Goal: Task Accomplishment & Management: Manage account settings

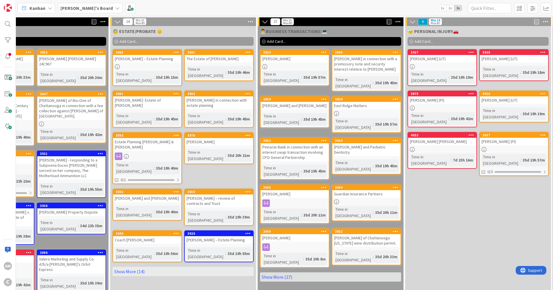
scroll to position [0, 156]
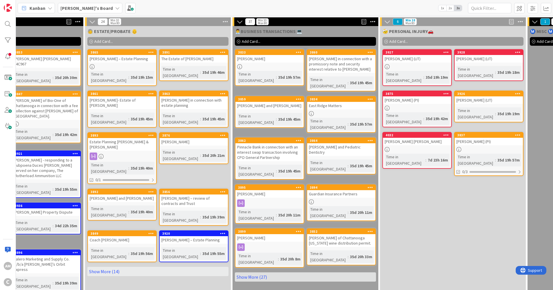
click at [243, 272] on link "Show More (27)" at bounding box center [305, 276] width 141 height 9
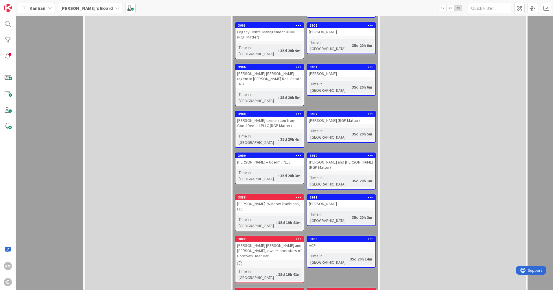
scroll to position [503, 156]
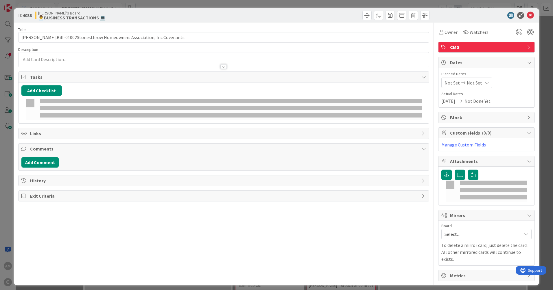
type input "[PERSON_NAME].Bill-01002Stonesthrow Homeowners Association, Inc Covenants."
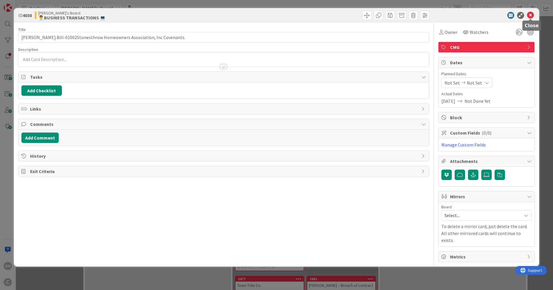
click at [532, 15] on icon at bounding box center [530, 15] width 7 height 7
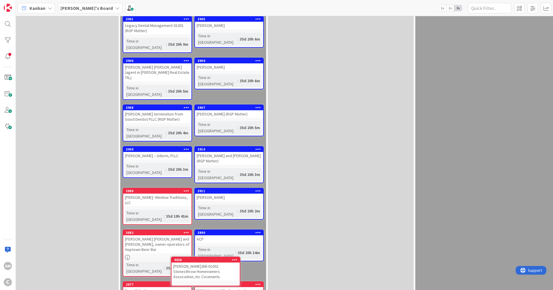
scroll to position [502, 268]
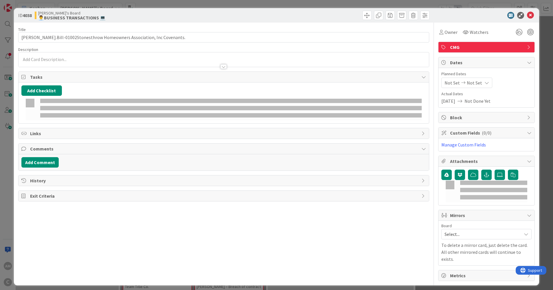
type input "[PERSON_NAME].Bill-01002Stonesthrow Homeowners Association, Inc Covenants."
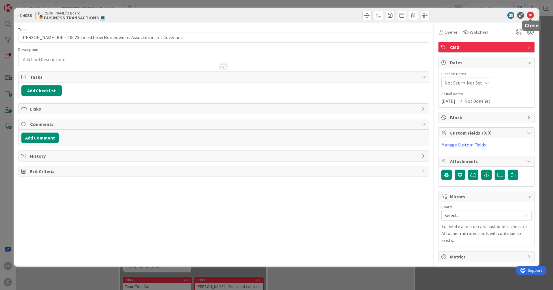
click at [529, 14] on icon at bounding box center [530, 15] width 7 height 7
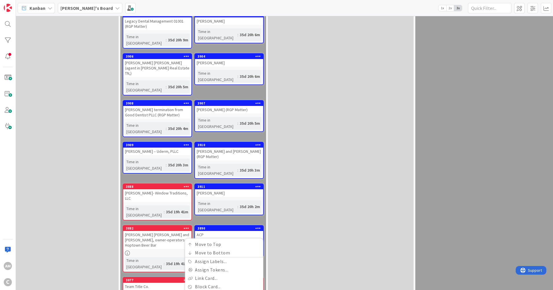
click at [196, 289] on link "Copy Card..." at bounding box center [224, 294] width 78 height 8
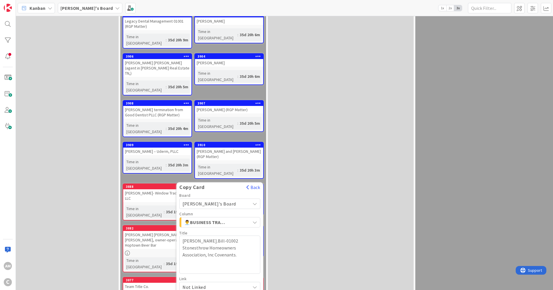
click at [251, 184] on button "Back" at bounding box center [253, 187] width 14 height 6
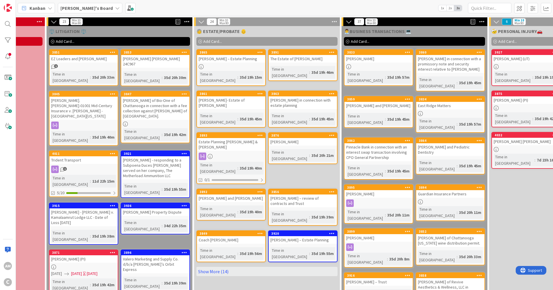
scroll to position [0, 10]
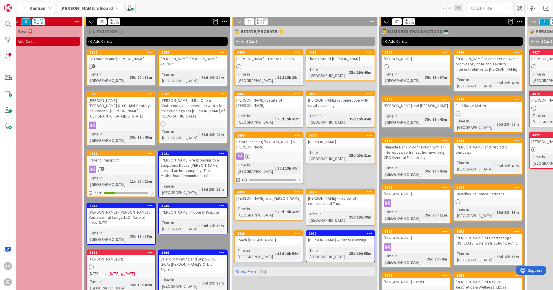
click at [262, 266] on link "Show More (14)" at bounding box center [304, 270] width 141 height 9
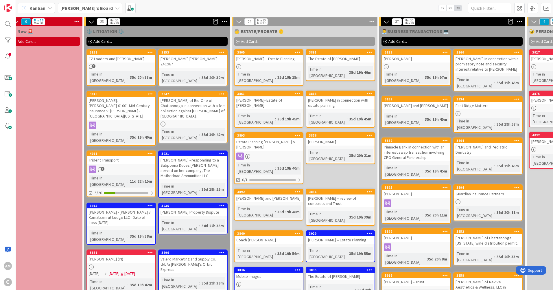
click at [244, 42] on span "Add Card..." at bounding box center [250, 41] width 18 height 5
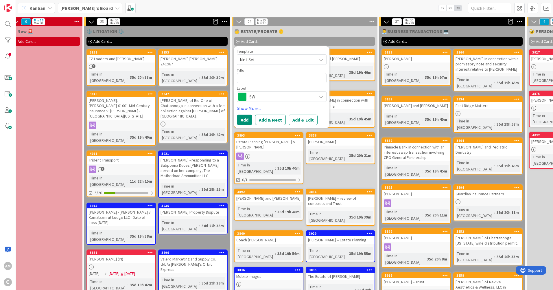
click at [256, 95] on span "SW" at bounding box center [281, 96] width 64 height 8
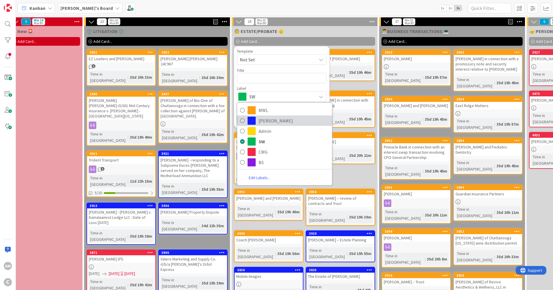
click at [266, 121] on span "[PERSON_NAME]" at bounding box center [293, 120] width 71 height 9
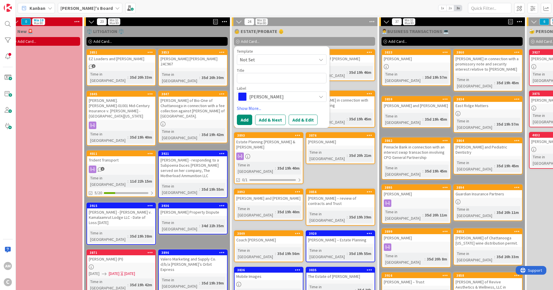
click at [266, 84] on div "Template Not Set Title 0 / 128 Label [PERSON_NAME] MWL [PERSON_NAME] Admin SW C…" at bounding box center [282, 75] width 90 height 53
click at [270, 79] on textarea at bounding box center [282, 78] width 90 height 10
type textarea "x"
type textarea "T"
type textarea "x"
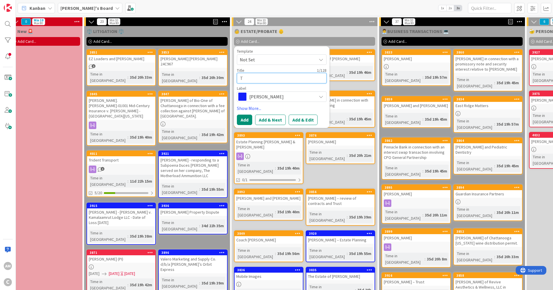
type textarea "Te"
type textarea "x"
type textarea "Ter"
type textarea "x"
type textarea "Terr"
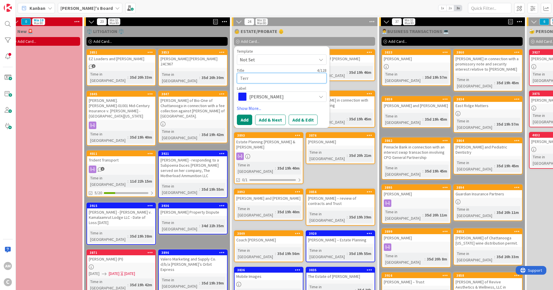
type textarea "x"
type textarea "[PERSON_NAME]"
type textarea "x"
type textarea "[PERSON_NAME]"
type textarea "x"
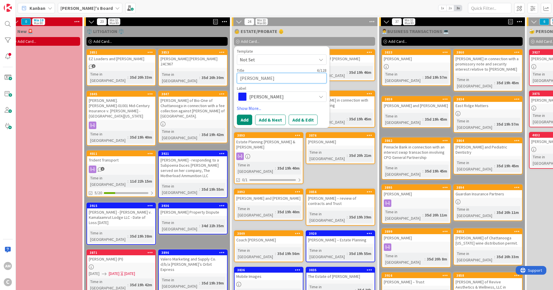
type textarea "[PERSON_NAME]"
type textarea "x"
type textarea "[PERSON_NAME]"
type textarea "x"
type textarea "[PERSON_NAME]"
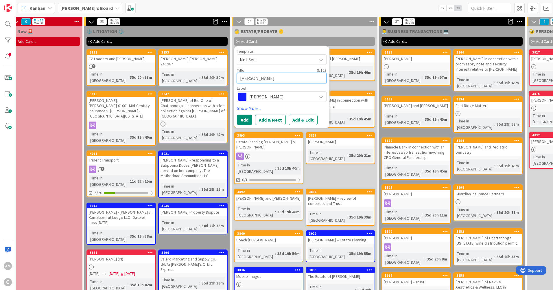
type textarea "x"
type textarea "[PERSON_NAME]"
type textarea "x"
type textarea "[PERSON_NAME]"
type textarea "x"
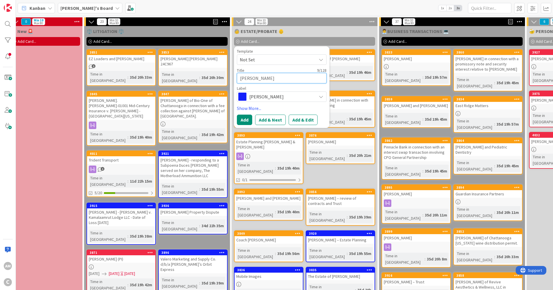
type textarea "[PERSON_NAME]"
type textarea "x"
type textarea "[PERSON_NAME]"
type textarea "x"
type textarea "[PERSON_NAME]"
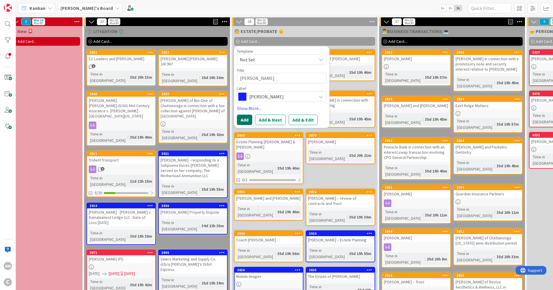
click at [250, 118] on button "Add" at bounding box center [244, 119] width 15 height 10
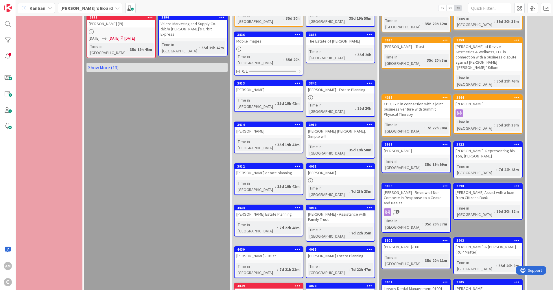
scroll to position [236, 10]
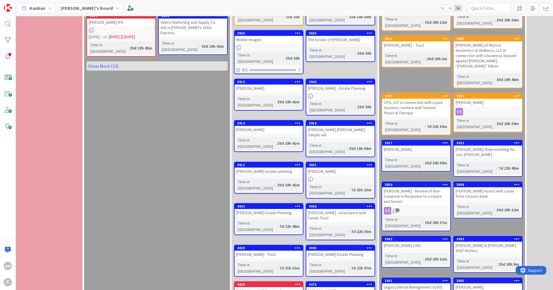
click at [362, 287] on div "[PERSON_NAME]" at bounding box center [340, 291] width 68 height 8
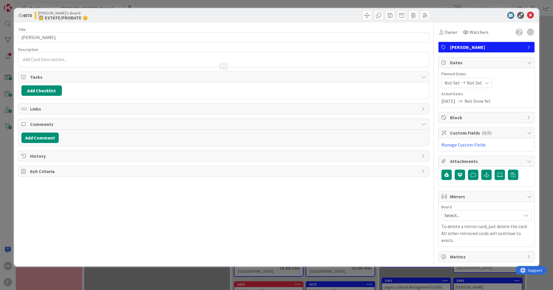
click at [64, 62] on div at bounding box center [223, 64] width 410 height 6
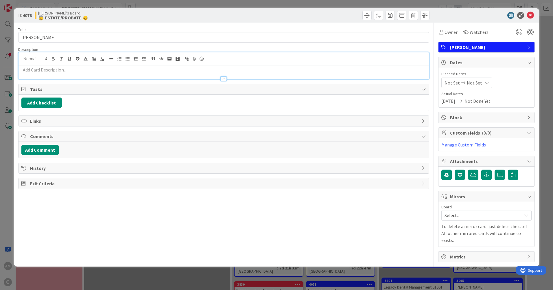
click at [52, 68] on p at bounding box center [223, 69] width 404 height 7
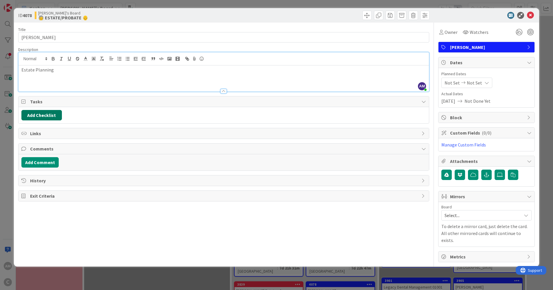
click at [59, 114] on button "Add Checklist" at bounding box center [41, 115] width 40 height 10
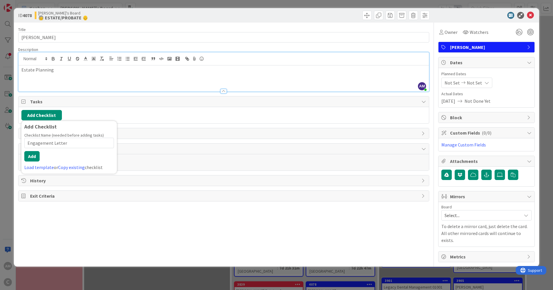
type input "Engagement Letter"
click at [38, 155] on button "Add" at bounding box center [31, 156] width 15 height 10
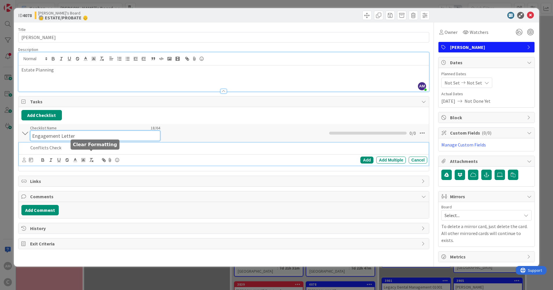
click at [111, 125] on div "Checklist Name 18 / 64 Engagement Letter" at bounding box center [95, 133] width 130 height 16
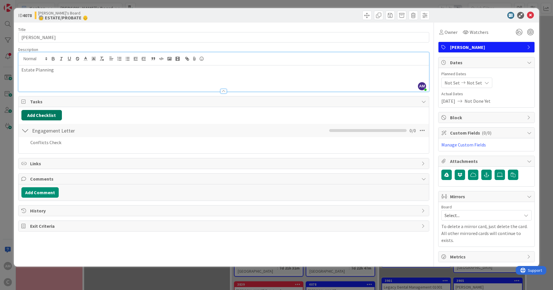
click at [41, 114] on button "Add Checklist" at bounding box center [41, 115] width 40 height 10
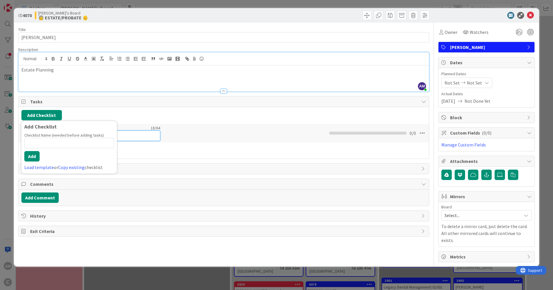
click at [149, 130] on div "Checklist Name 18 / 64 Engagement Letter" at bounding box center [95, 133] width 130 height 16
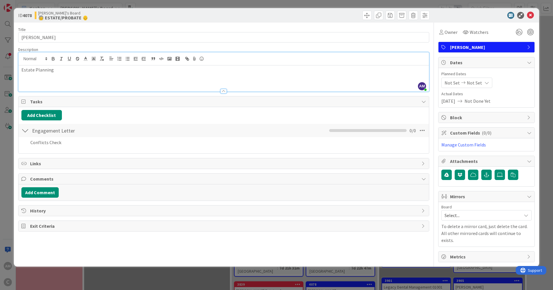
click at [235, 125] on div "Engagement Letter Checklist Name 18 / 64 Engagement Letter 0 / 0" at bounding box center [223, 130] width 410 height 13
click at [25, 133] on div at bounding box center [25, 130] width 8 height 10
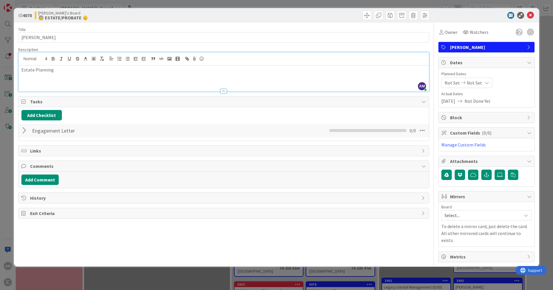
click at [25, 133] on div at bounding box center [25, 130] width 8 height 10
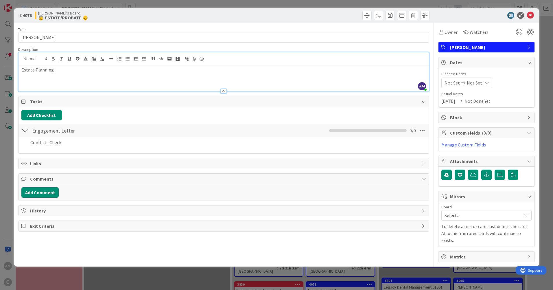
click at [25, 140] on div at bounding box center [24, 142] width 7 height 10
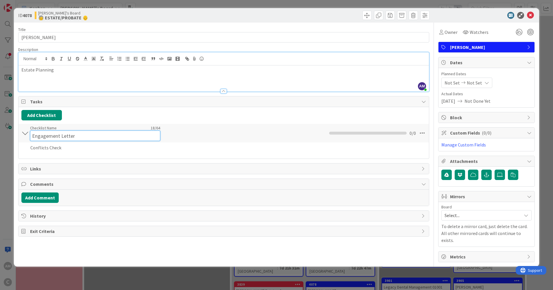
click at [44, 133] on input "Engagement Letter" at bounding box center [95, 135] width 130 height 10
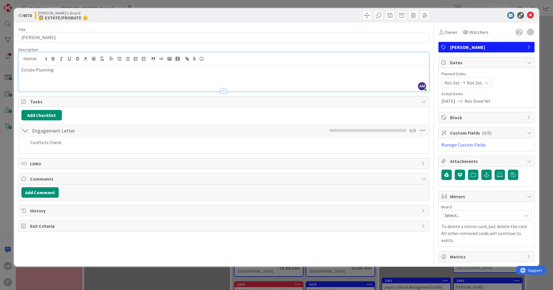
click at [24, 133] on div at bounding box center [25, 130] width 8 height 10
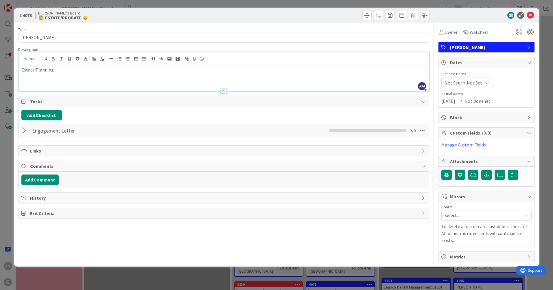
click at [427, 131] on icon at bounding box center [422, 130] width 10 height 10
click at [427, 132] on icon at bounding box center [422, 130] width 10 height 10
click at [25, 131] on div at bounding box center [25, 130] width 8 height 10
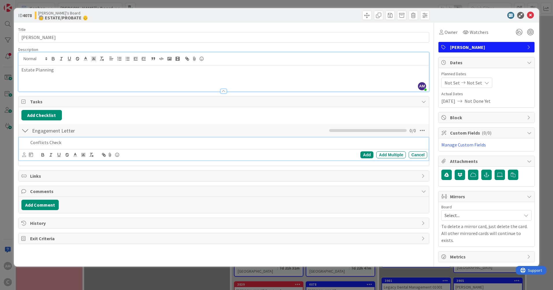
click at [47, 143] on p "Conflicts Check" at bounding box center [227, 142] width 394 height 7
drag, startPoint x: 83, startPoint y: 142, endPoint x: 16, endPoint y: 141, distance: 66.2
click at [16, 141] on div "ID 4078 [PERSON_NAME]'s Board 🧓 ESTATE/PROBATE 👴 Title 14 / 128 [PERSON_NAME] D…" at bounding box center [276, 137] width 525 height 258
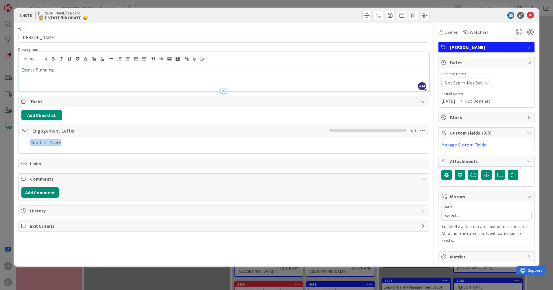
click at [415, 153] on div "Add Checklist Back Engagement Letter Checklist Name 18 / 64 Engagement Letter A…" at bounding box center [223, 130] width 410 height 46
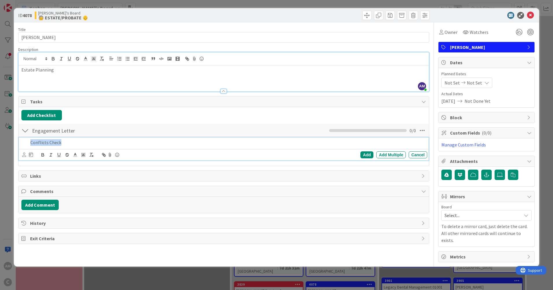
click at [77, 147] on div "Conflicts Check" at bounding box center [227, 142] width 399 height 10
click at [45, 114] on button "Add Checklist" at bounding box center [41, 115] width 40 height 10
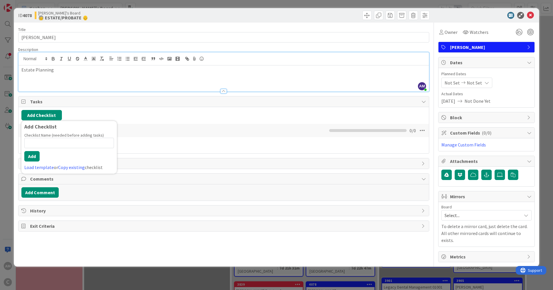
click at [170, 118] on div "Add Checklist Add Checklist Checklist Name (needed before adding tasks) 0 / 64 …" at bounding box center [223, 115] width 404 height 10
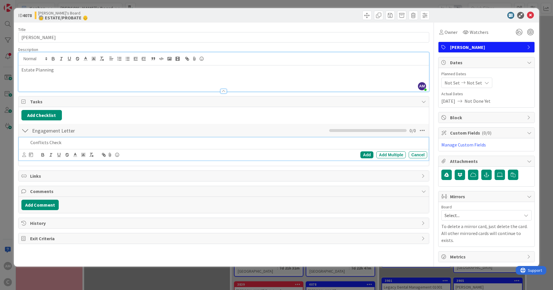
click at [35, 146] on div "Conflicts Check" at bounding box center [227, 142] width 399 height 10
drag, startPoint x: 115, startPoint y: 141, endPoint x: 2, endPoint y: 144, distance: 112.7
click at [0, 145] on div "ID 4078 [PERSON_NAME]'s Board 🧓 ESTATE/PROBATE 👴 Title 14 / 128 [PERSON_NAME] D…" at bounding box center [276, 145] width 553 height 290
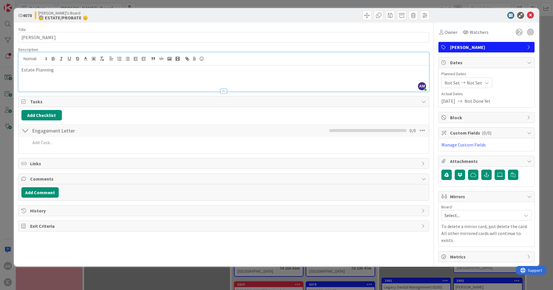
click at [318, 114] on div "Add Checklist Back" at bounding box center [223, 115] width 404 height 10
click at [53, 118] on button "Add Checklist" at bounding box center [41, 115] width 40 height 10
type input "Conflicts Check"
click at [36, 155] on button "Add" at bounding box center [31, 156] width 15 height 10
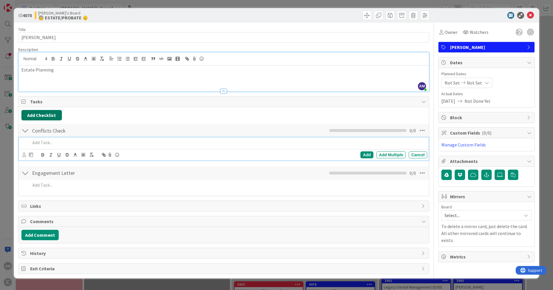
click at [55, 117] on button "Add Checklist" at bounding box center [41, 115] width 40 height 10
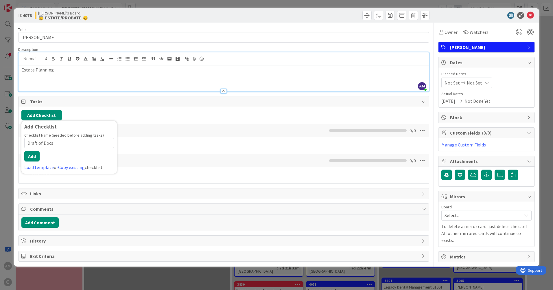
type input "Draft of Docs"
click at [33, 159] on button "Add" at bounding box center [31, 156] width 15 height 10
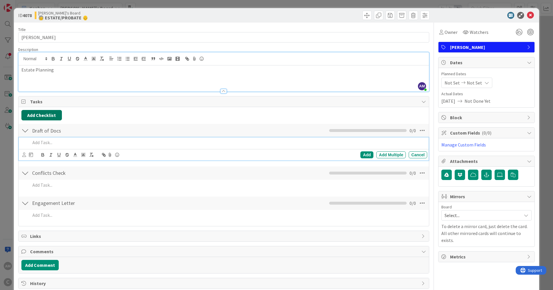
click at [49, 116] on button "Add Checklist" at bounding box center [41, 115] width 40 height 10
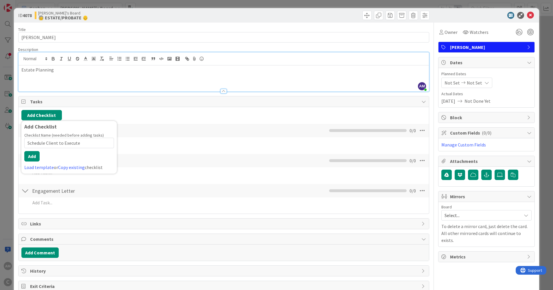
type input "Schedule Client to Execute"
click at [34, 155] on button "Add" at bounding box center [31, 156] width 15 height 10
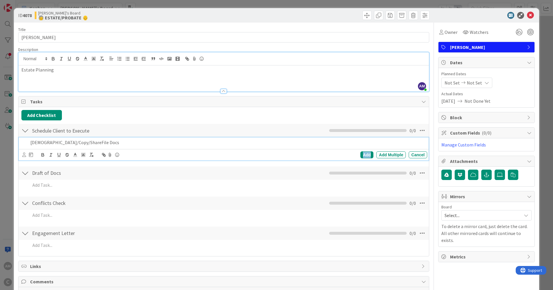
click at [360, 156] on div "Add" at bounding box center [366, 154] width 13 height 7
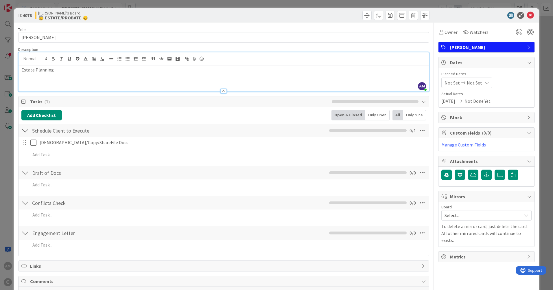
click at [27, 173] on div at bounding box center [25, 172] width 8 height 10
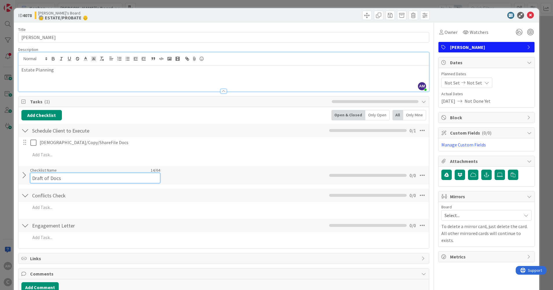
click at [81, 176] on input "Draft of Docs" at bounding box center [95, 178] width 130 height 10
drag, startPoint x: 80, startPoint y: 176, endPoint x: 39, endPoint y: 183, distance: 41.9
click at [39, 183] on div "Draft of Docs Checklist Name 14 / 64 Draft of Docs 0 / 0" at bounding box center [223, 175] width 410 height 18
click at [59, 173] on input "Draft of Docs" at bounding box center [95, 178] width 130 height 10
click at [65, 178] on input "Draft of Docs" at bounding box center [95, 178] width 130 height 10
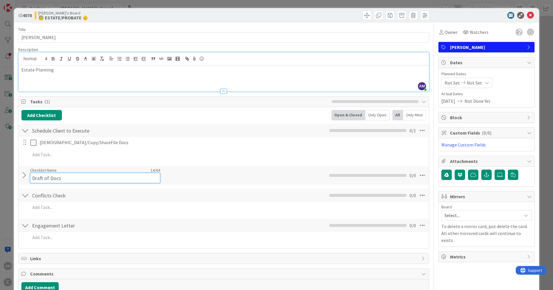
drag, startPoint x: 65, startPoint y: 178, endPoint x: 41, endPoint y: 180, distance: 24.4
click at [40, 180] on input "Draft of Docs" at bounding box center [95, 178] width 130 height 10
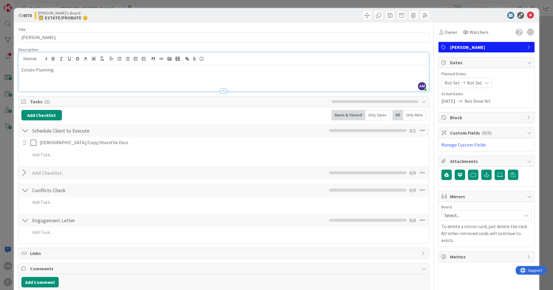
click at [213, 148] on div "Scan/Copy/ShareFile Docs Update Cancel Add Add Multiple Cancel" at bounding box center [223, 149] width 404 height 25
click at [27, 190] on div at bounding box center [25, 190] width 8 height 10
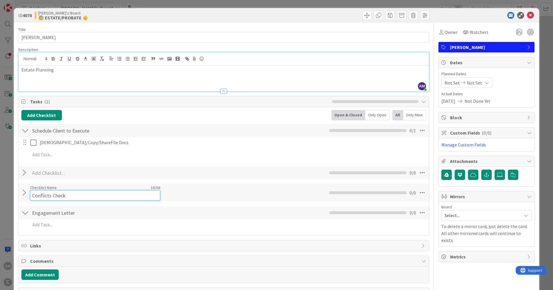
click at [36, 188] on div "Checklist Name 16 / 64 Conflicts Check" at bounding box center [95, 193] width 130 height 16
drag, startPoint x: 83, startPoint y: 193, endPoint x: 24, endPoint y: 194, distance: 59.0
click at [10, 194] on div "ID 4078 [PERSON_NAME]'s Board 🧓 ESTATE/PROBATE 👴 Title 14 / 128 [PERSON_NAME] D…" at bounding box center [276, 145] width 553 height 290
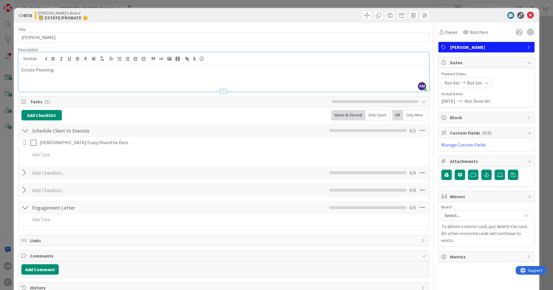
click at [25, 211] on div at bounding box center [25, 207] width 8 height 10
click at [23, 208] on div at bounding box center [25, 207] width 8 height 10
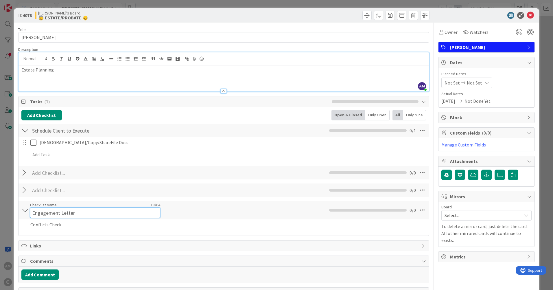
drag, startPoint x: 76, startPoint y: 209, endPoint x: 12, endPoint y: 208, distance: 64.7
click at [12, 208] on div "ID 4078 [PERSON_NAME]'s Board 🧓 ESTATE/PROBATE 👴 Title 14 / 128 [PERSON_NAME] D…" at bounding box center [276, 145] width 553 height 290
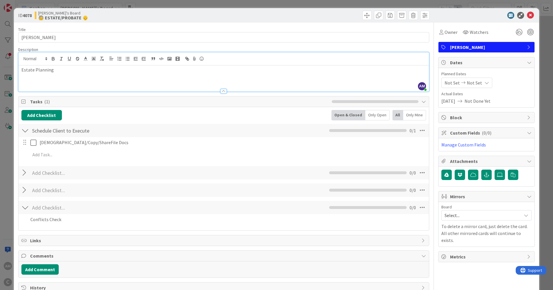
click at [114, 184] on div "Checklist Name 0 / 64 0 / 0" at bounding box center [223, 189] width 410 height 13
click at [25, 211] on div at bounding box center [25, 207] width 8 height 10
click at [26, 208] on div at bounding box center [25, 207] width 8 height 10
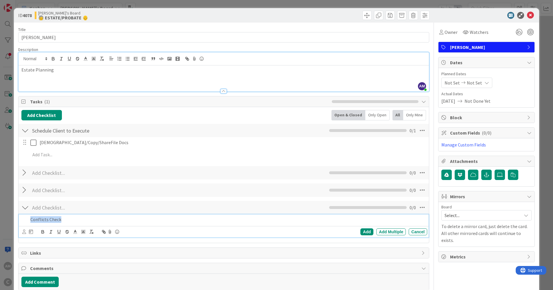
drag, startPoint x: 62, startPoint y: 218, endPoint x: 7, endPoint y: 216, distance: 54.4
click at [7, 216] on div "ID 4078 [PERSON_NAME]'s Board 🧓 ESTATE/PROBATE 👴 Title 14 / 128 [PERSON_NAME] D…" at bounding box center [276, 145] width 553 height 290
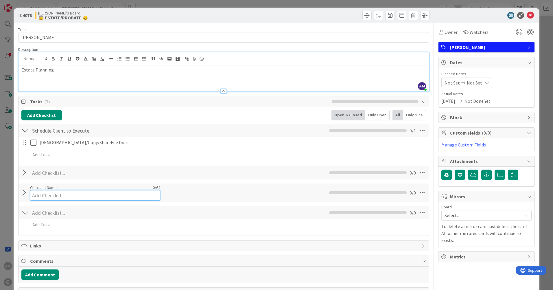
click at [127, 187] on div "Checklist Name 0 / 64" at bounding box center [95, 193] width 130 height 16
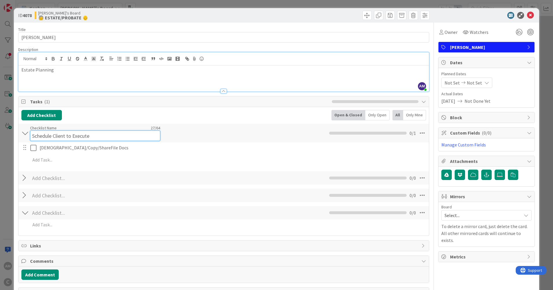
click at [37, 132] on input "Schedule Client to Execute" at bounding box center [95, 135] width 130 height 10
drag, startPoint x: 113, startPoint y: 136, endPoint x: 25, endPoint y: 135, distance: 87.3
click at [25, 135] on div "Schedule Client to Execute Checklist Name 27 / 64 Schedule Client to Execute 0 …" at bounding box center [223, 133] width 410 height 18
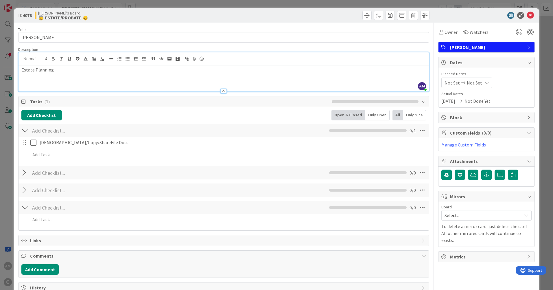
click at [112, 118] on div "Add Checklist Back Open & Closed Only Open All Only Mine" at bounding box center [223, 115] width 404 height 10
click at [25, 144] on div at bounding box center [25, 142] width 8 height 9
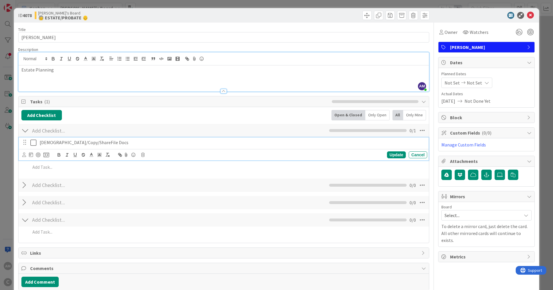
click at [71, 142] on p "[DEMOGRAPHIC_DATA]/Copy/ShareFile Docs" at bounding box center [232, 142] width 385 height 7
drag, startPoint x: 92, startPoint y: 143, endPoint x: 15, endPoint y: 145, distance: 76.3
click at [12, 146] on div "ID 4078 [PERSON_NAME]'s Board 🧓 ESTATE/PROBATE 👴 Title 14 / 128 [PERSON_NAME] D…" at bounding box center [276, 145] width 553 height 290
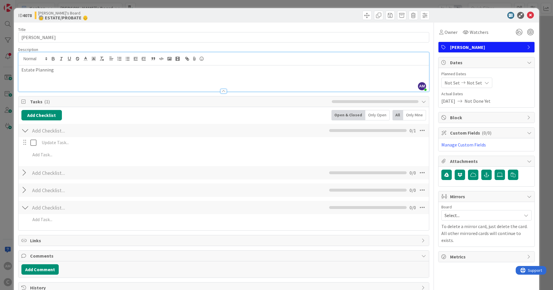
click at [105, 109] on div "Add Checklist Back Open & Closed Only Open All Only Mine Checklist Name 0 / 64 …" at bounding box center [223, 168] width 410 height 123
drag, startPoint x: 113, startPoint y: 124, endPoint x: 109, endPoint y: 120, distance: 5.3
click at [112, 125] on div "Checklist Name 0 / 64 0 / 1" at bounding box center [223, 130] width 410 height 13
click at [23, 101] on icon at bounding box center [24, 101] width 6 height 5
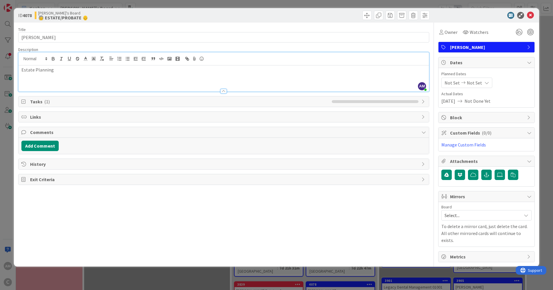
click at [23, 101] on icon at bounding box center [24, 101] width 6 height 5
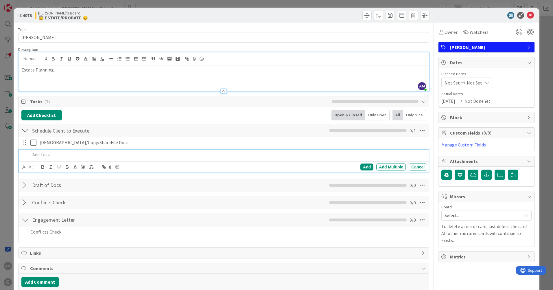
click at [131, 124] on div "Schedule Client to Execute Checklist Name 27 / 64 Schedule Client to Execute 0 …" at bounding box center [223, 130] width 410 height 13
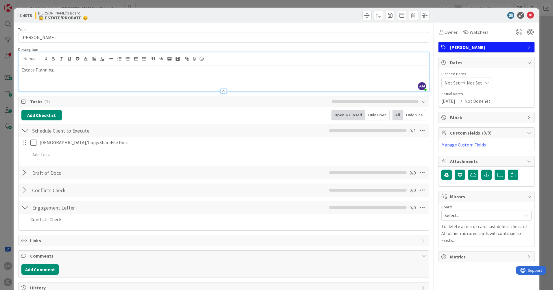
click at [24, 173] on div at bounding box center [25, 172] width 8 height 10
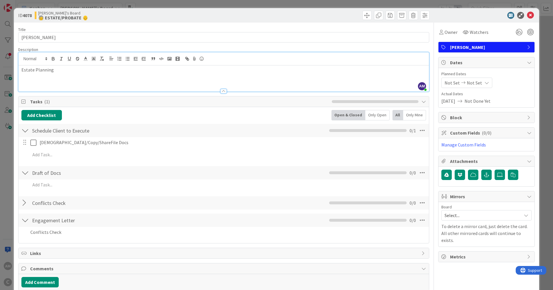
click at [24, 173] on div at bounding box center [25, 172] width 8 height 10
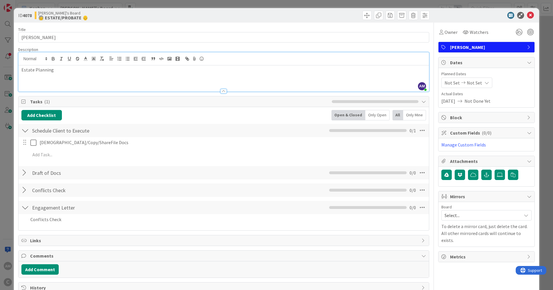
click at [26, 206] on div at bounding box center [25, 207] width 8 height 10
click at [23, 207] on div at bounding box center [25, 207] width 8 height 10
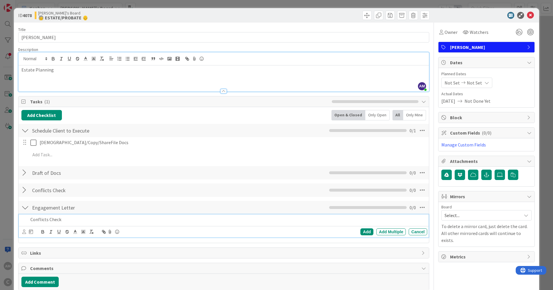
click at [64, 220] on p "Conflicts Check" at bounding box center [227, 219] width 394 height 7
click at [417, 234] on div "Cancel" at bounding box center [417, 231] width 18 height 7
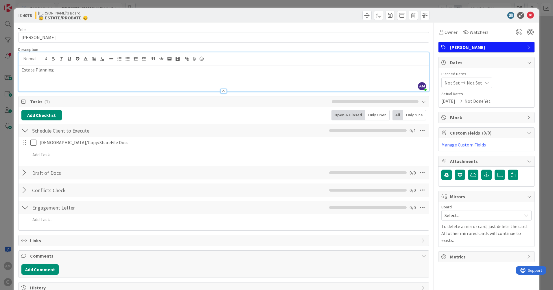
click at [24, 206] on div at bounding box center [25, 207] width 8 height 10
click at [24, 205] on div at bounding box center [25, 207] width 8 height 10
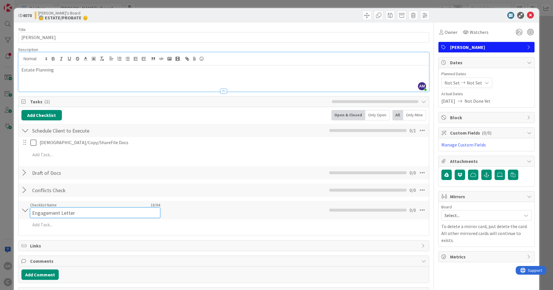
click at [65, 210] on input "Engagement Letter" at bounding box center [95, 212] width 130 height 10
drag, startPoint x: 80, startPoint y: 210, endPoint x: -1, endPoint y: 212, distance: 81.5
click at [0, 212] on html "AM C Kanban [PERSON_NAME]'s Board 1x 2x 3x 0 Min 10 Max 80 🚨 New 🚨 Add Card... …" at bounding box center [276, 145] width 553 height 290
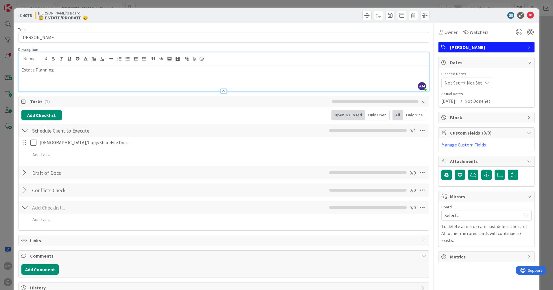
click at [167, 191] on div "Conflicts Check Checklist Name 16 / 64 Conflicts Check 0 / 0" at bounding box center [223, 189] width 410 height 13
click at [24, 188] on div at bounding box center [25, 190] width 8 height 10
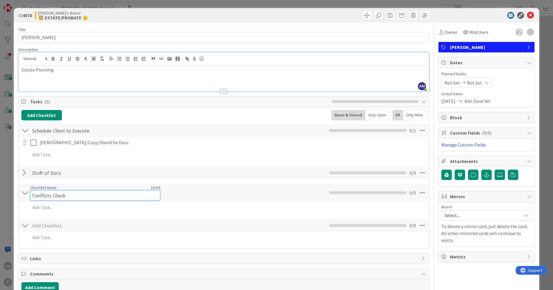
click at [66, 190] on input "Conflicts Check" at bounding box center [95, 195] width 130 height 10
drag, startPoint x: 70, startPoint y: 193, endPoint x: 17, endPoint y: 196, distance: 53.3
click at [17, 196] on div "ID 4078 [PERSON_NAME]'s Board 🧓 ESTATE/PROBATE 👴 Title 14 / 128 [PERSON_NAME] D…" at bounding box center [276, 169] width 525 height 322
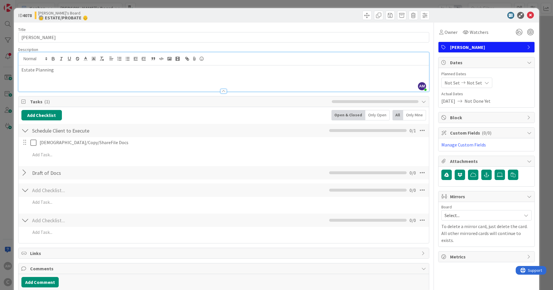
click at [136, 183] on div "Checklist Name 0 / 64 0 / 0 Add Add Multiple Cancel" at bounding box center [223, 196] width 410 height 27
click at [23, 173] on div at bounding box center [25, 172] width 8 height 10
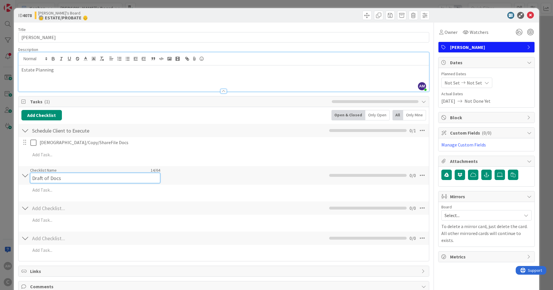
drag, startPoint x: 78, startPoint y: 173, endPoint x: 20, endPoint y: 173, distance: 57.5
click at [20, 173] on div "Draft of Docs Checklist Name 14 / 64 Draft of Docs 0 / 0" at bounding box center [223, 175] width 410 height 18
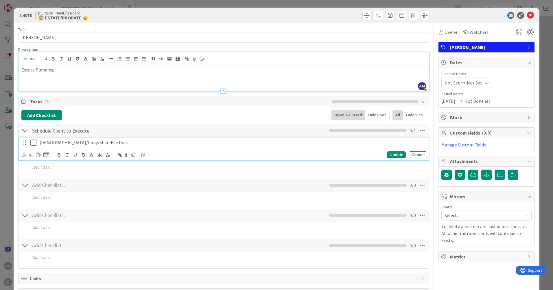
click at [165, 138] on div "[DEMOGRAPHIC_DATA]/Copy/ShareFile Docs" at bounding box center [232, 142] width 390 height 10
drag, startPoint x: 111, startPoint y: 141, endPoint x: 25, endPoint y: 143, distance: 86.7
click at [25, 143] on div "[DEMOGRAPHIC_DATA]/Copy/ShareFile Docs" at bounding box center [224, 142] width 406 height 10
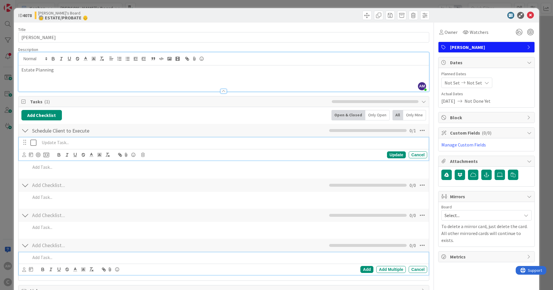
click at [186, 258] on p at bounding box center [227, 257] width 394 height 7
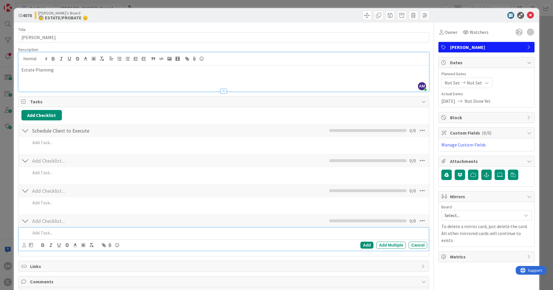
click at [417, 219] on icon at bounding box center [422, 220] width 10 height 10
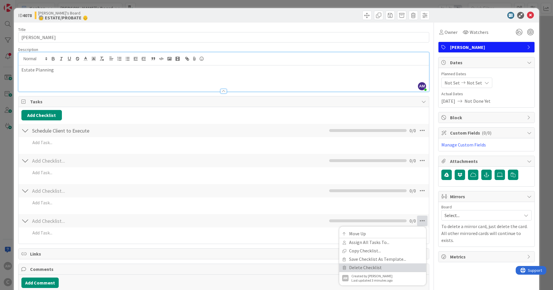
drag, startPoint x: 372, startPoint y: 267, endPoint x: 379, endPoint y: 261, distance: 9.4
click at [372, 267] on link "Delete Checklist" at bounding box center [382, 267] width 87 height 8
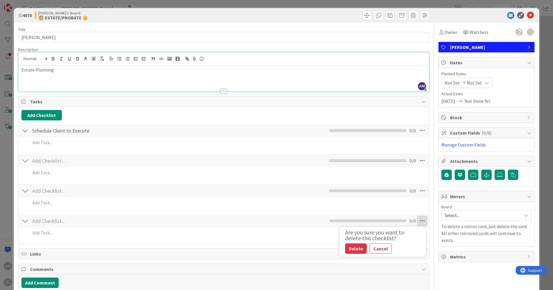
click at [354, 249] on button "Delete" at bounding box center [356, 248] width 22 height 10
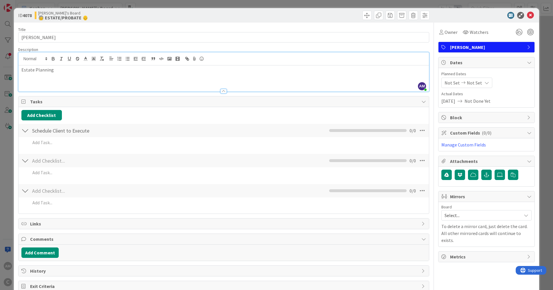
click at [420, 192] on icon at bounding box center [422, 190] width 10 height 10
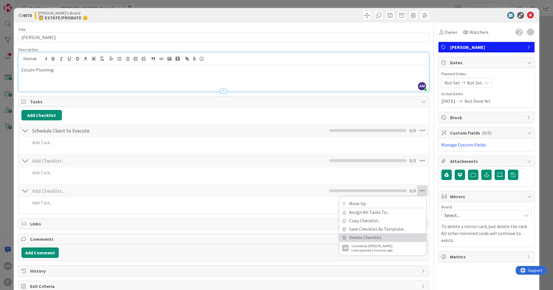
click at [378, 236] on link "Delete Checklist" at bounding box center [382, 237] width 87 height 8
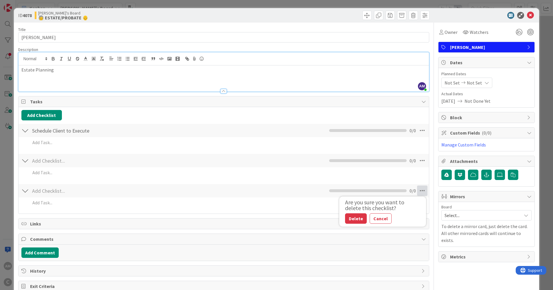
click at [354, 219] on button "Delete" at bounding box center [356, 218] width 22 height 10
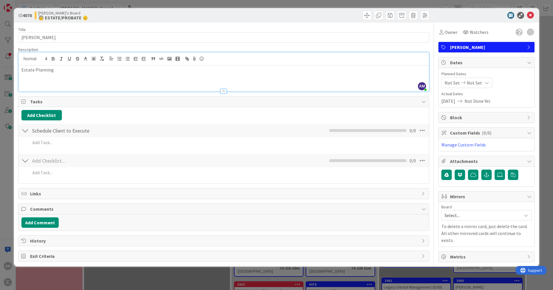
click at [422, 162] on icon at bounding box center [422, 160] width 10 height 10
click at [368, 205] on link "Delete Checklist" at bounding box center [382, 207] width 87 height 8
click at [355, 188] on button "Delete" at bounding box center [356, 188] width 22 height 10
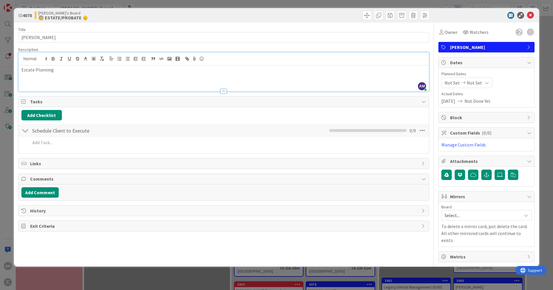
click at [425, 130] on icon at bounding box center [422, 130] width 10 height 10
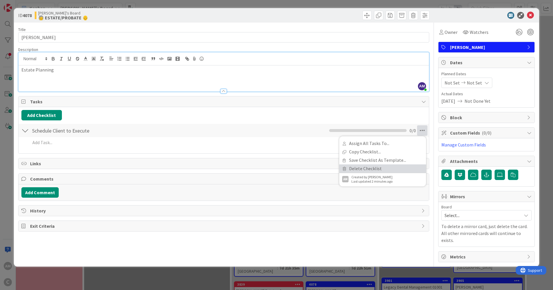
click at [369, 165] on link "Delete Checklist" at bounding box center [382, 168] width 87 height 8
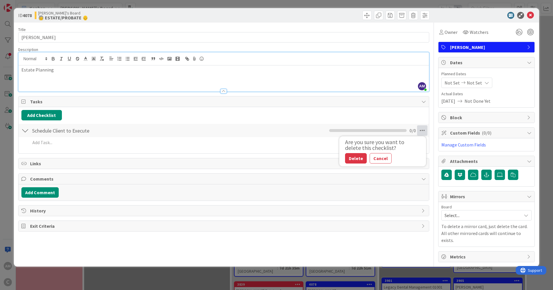
click at [346, 159] on button "Delete" at bounding box center [356, 158] width 22 height 10
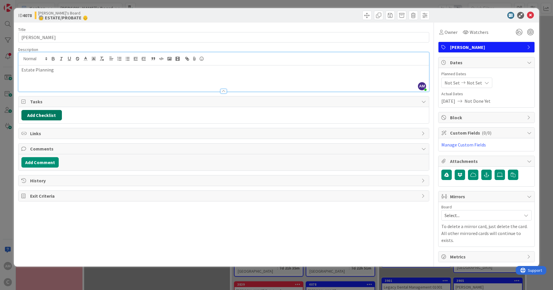
click at [41, 112] on button "Add Checklist" at bounding box center [41, 115] width 40 height 10
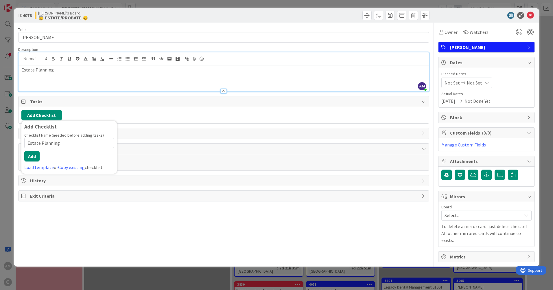
type input "Estate Planning"
click at [35, 157] on button "Add" at bounding box center [31, 156] width 15 height 10
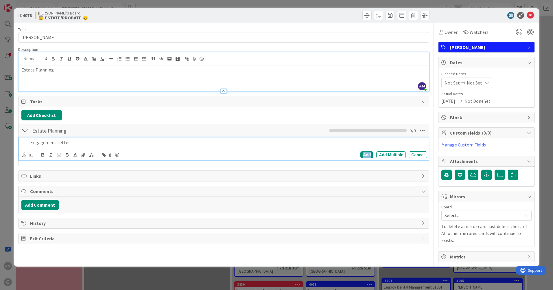
click at [364, 153] on div "Add" at bounding box center [366, 154] width 13 height 7
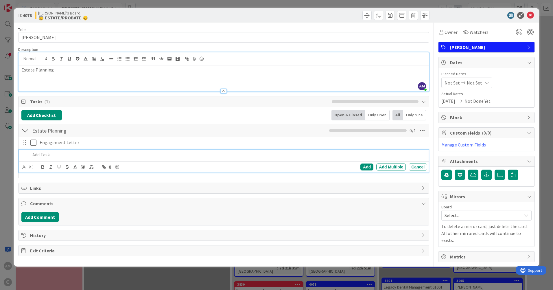
click at [40, 156] on p at bounding box center [227, 154] width 394 height 7
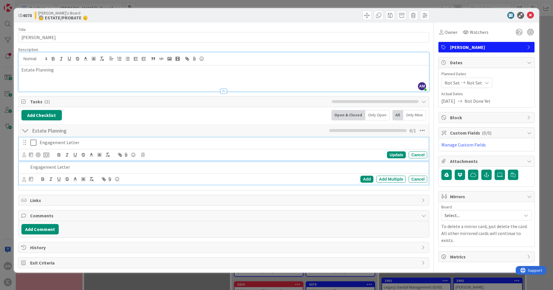
click at [66, 140] on p "Engagement Letter" at bounding box center [232, 142] width 385 height 7
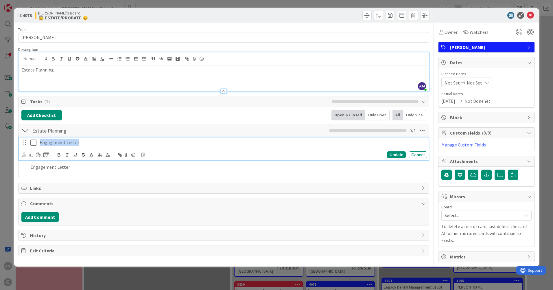
drag, startPoint x: 46, startPoint y: 140, endPoint x: 49, endPoint y: 143, distance: 4.3
click at [38, 141] on div "Engagement Letter" at bounding box center [232, 142] width 390 height 10
click at [415, 154] on div "Cancel" at bounding box center [417, 154] width 18 height 7
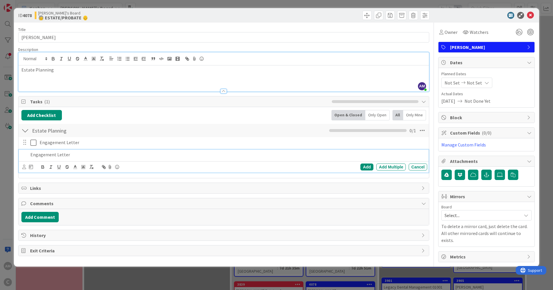
click at [35, 157] on p "Engagement Letter" at bounding box center [227, 154] width 394 height 7
drag, startPoint x: -1, startPoint y: 152, endPoint x: 12, endPoint y: 149, distance: 13.3
click at [2, 152] on div "ID 4078 [PERSON_NAME]'s Board 🧓 ESTATE/PROBATE 👴 Title 14 / 128 [PERSON_NAME] D…" at bounding box center [276, 145] width 553 height 290
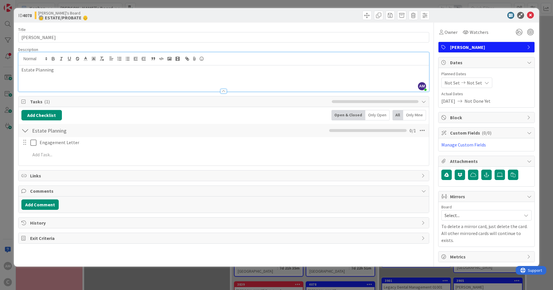
click at [418, 164] on div "Add Checklist Back Open & Closed Only Open All Only Mine Estate Planning Checkl…" at bounding box center [223, 136] width 410 height 58
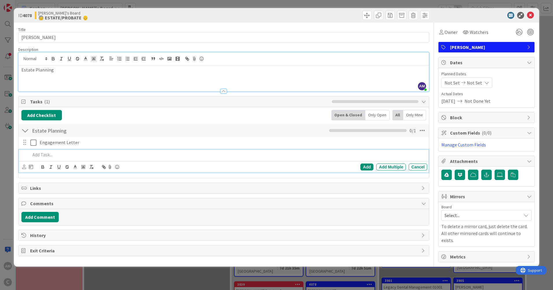
click at [42, 151] on div at bounding box center [227, 154] width 399 height 10
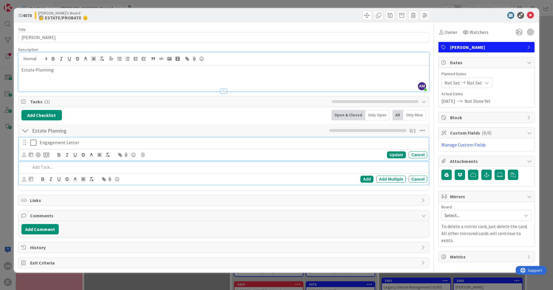
click at [121, 139] on p "Engagement Letter" at bounding box center [232, 142] width 385 height 7
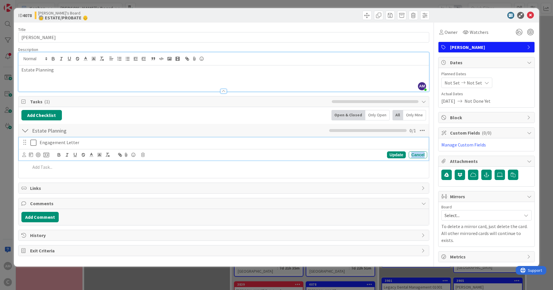
click at [420, 152] on div "Cancel" at bounding box center [417, 154] width 18 height 7
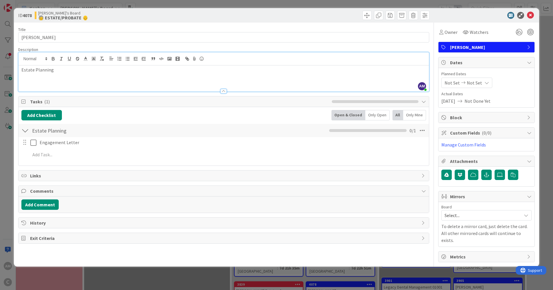
click at [25, 131] on div at bounding box center [25, 130] width 8 height 10
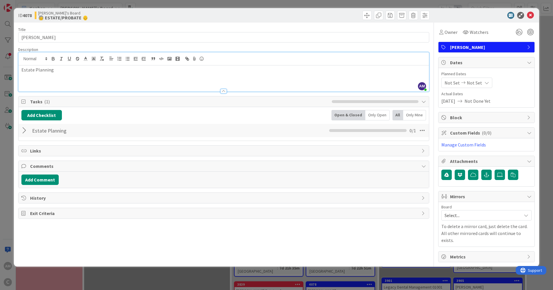
click at [25, 130] on div at bounding box center [25, 130] width 8 height 10
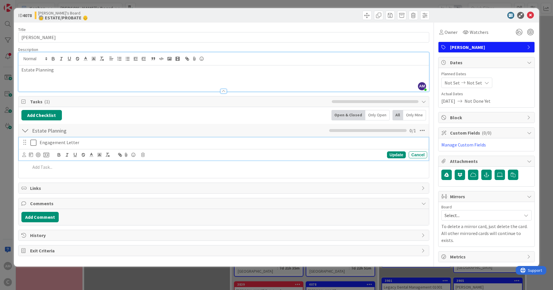
click at [34, 142] on icon at bounding box center [34, 142] width 9 height 7
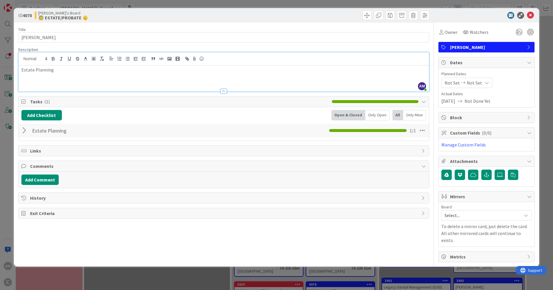
click at [25, 133] on div at bounding box center [25, 130] width 8 height 10
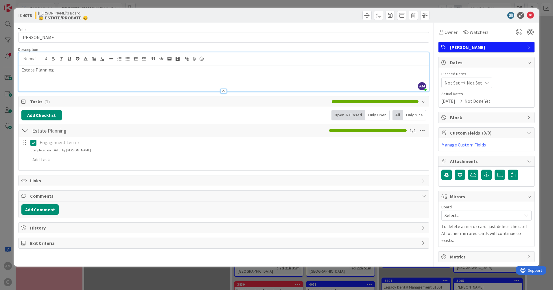
click at [33, 142] on icon at bounding box center [34, 142] width 9 height 7
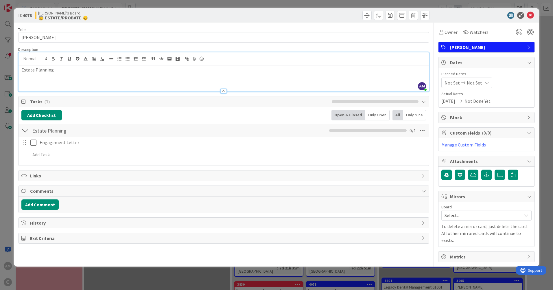
click at [188, 116] on div "Add Checklist Back Open & Closed Only Open All Only Mine" at bounding box center [223, 115] width 404 height 10
click at [110, 148] on div "Engagement Letter Update Cancel Add Add Multiple Cancel" at bounding box center [223, 149] width 404 height 25
click at [26, 131] on div at bounding box center [25, 130] width 8 height 10
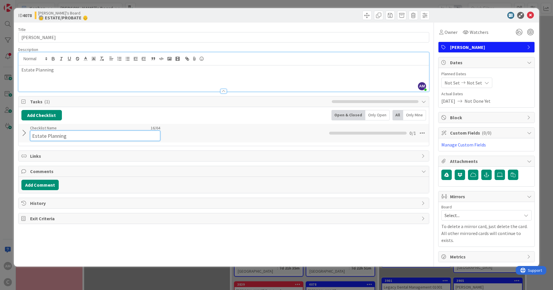
click at [58, 130] on div "Checklist Name 16 / 64 Estate Planning" at bounding box center [95, 133] width 130 height 16
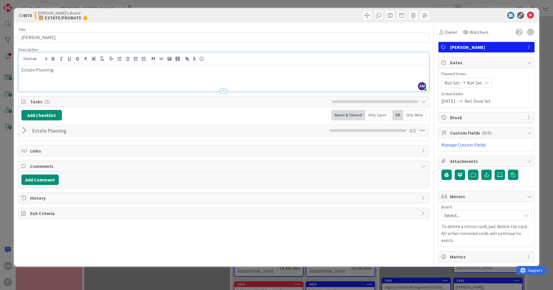
click at [23, 132] on div at bounding box center [25, 130] width 8 height 10
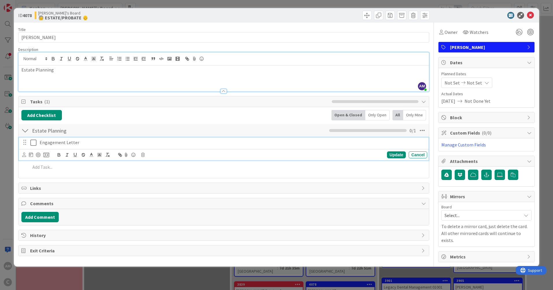
drag, startPoint x: 88, startPoint y: 138, endPoint x: 131, endPoint y: 156, distance: 47.4
click at [88, 138] on div "Engagement Letter" at bounding box center [232, 142] width 390 height 10
drag, startPoint x: 121, startPoint y: 117, endPoint x: 125, endPoint y: 112, distance: 6.0
click at [122, 116] on div "Add Checklist Back Open & Closed Only Open All Only Mine" at bounding box center [223, 115] width 404 height 10
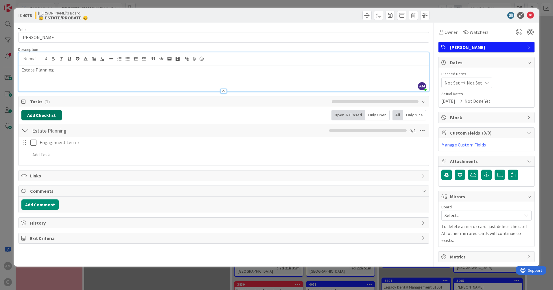
click at [55, 118] on button "Add Checklist" at bounding box center [41, 115] width 40 height 10
click at [199, 120] on div "Add Checklist Add Checklist Checklist Name (needed before adding tasks) 0 / 64 …" at bounding box center [223, 136] width 404 height 53
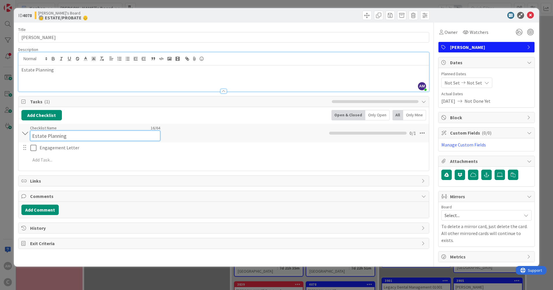
click at [50, 128] on div "Checklist Name 16 / 64 Estate Planning" at bounding box center [95, 133] width 130 height 16
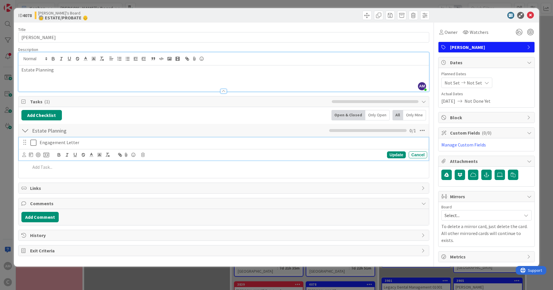
click at [205, 150] on div "Engagement Letter Update Cancel" at bounding box center [223, 148] width 409 height 23
click at [199, 113] on div "Add Checklist Back Open & Closed Only Open All Only Mine" at bounding box center [223, 115] width 404 height 10
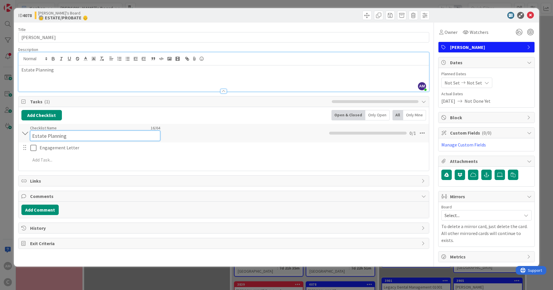
click at [68, 126] on div "Checklist Name 16 / 64 Estate Planning" at bounding box center [95, 133] width 130 height 16
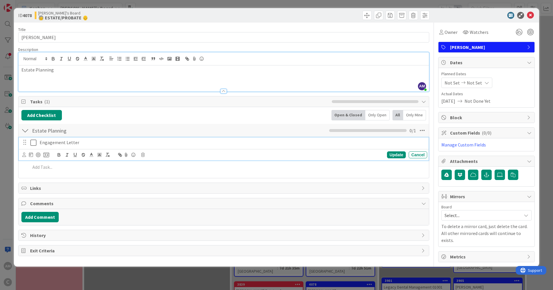
click at [97, 144] on p "Engagement Letter" at bounding box center [232, 142] width 385 height 7
click at [391, 154] on div "Update" at bounding box center [396, 154] width 19 height 7
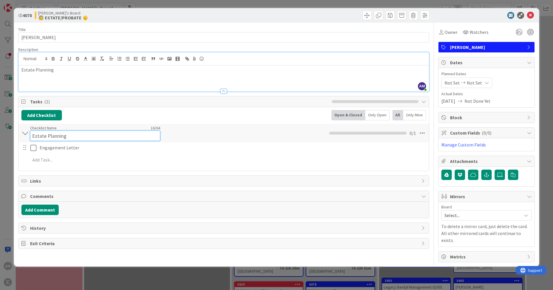
click at [146, 131] on input "Estate Planning" at bounding box center [95, 135] width 130 height 10
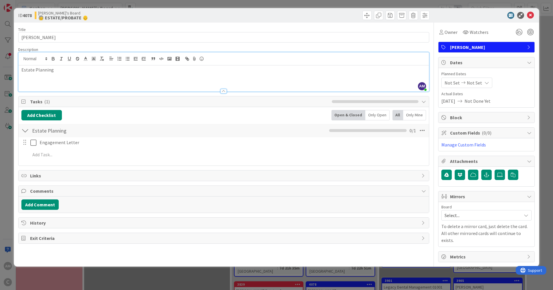
click at [139, 121] on div "Add Checklist Back Open & Closed Only Open All Only Mine Estate Planning Checkl…" at bounding box center [223, 136] width 404 height 53
click at [108, 71] on p "Estate Planning" at bounding box center [223, 69] width 404 height 7
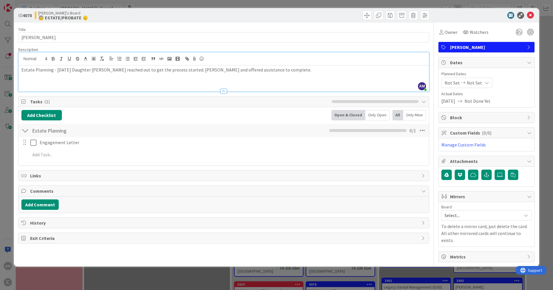
click at [292, 119] on div "Add Checklist Back Open & Closed Only Open All Only Mine" at bounding box center [223, 115] width 404 height 10
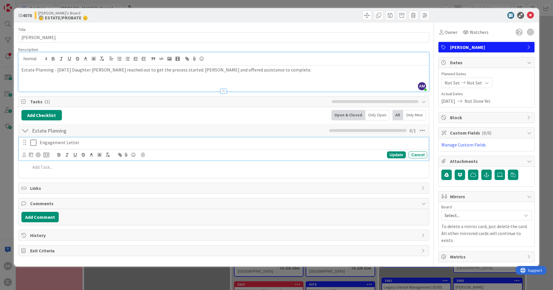
click at [33, 144] on icon at bounding box center [34, 142] width 9 height 7
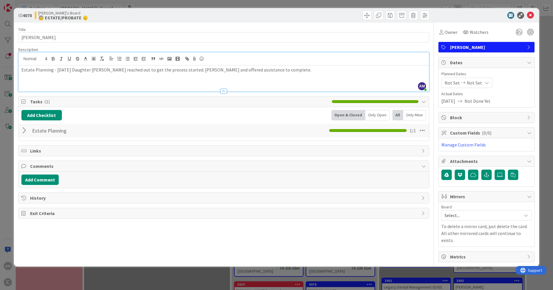
click at [421, 132] on icon at bounding box center [422, 130] width 10 height 10
click at [45, 116] on button "Add Checklist" at bounding box center [41, 115] width 40 height 10
click at [144, 116] on div "Add Checklist Add Checklist Checklist Name (needed before adding tasks) 0 / 64 …" at bounding box center [223, 115] width 404 height 10
click at [24, 131] on div at bounding box center [25, 130] width 8 height 10
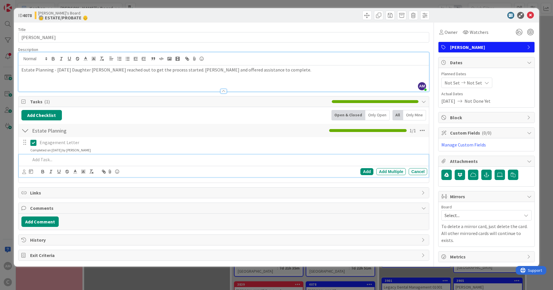
click at [44, 163] on div at bounding box center [227, 159] width 399 height 10
click at [367, 170] on div "Add" at bounding box center [366, 171] width 13 height 7
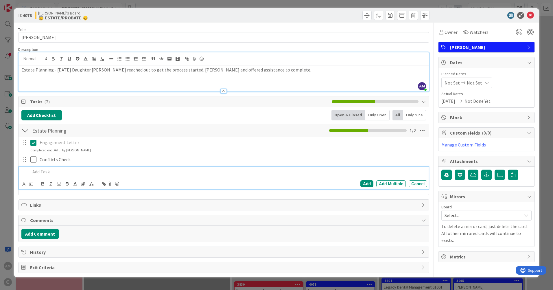
click at [37, 175] on div at bounding box center [227, 171] width 399 height 10
click at [368, 186] on div "Add" at bounding box center [366, 183] width 13 height 7
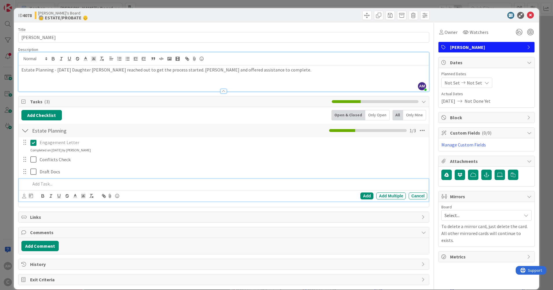
click at [46, 185] on p at bounding box center [227, 183] width 394 height 7
click at [366, 197] on div "Add" at bounding box center [366, 195] width 13 height 7
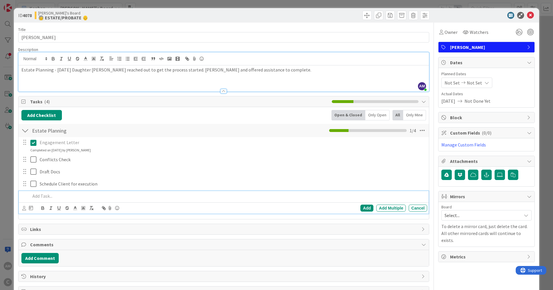
click at [80, 192] on p at bounding box center [227, 195] width 394 height 7
drag, startPoint x: 84, startPoint y: 197, endPoint x: 226, endPoint y: 212, distance: 143.1
click at [84, 197] on p "Scan/Copy/Create ShareFile Docs" at bounding box center [227, 195] width 394 height 7
click at [360, 207] on div "Add" at bounding box center [366, 207] width 13 height 7
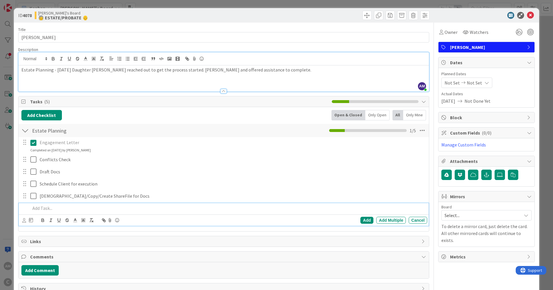
click at [38, 208] on p at bounding box center [227, 208] width 394 height 7
click at [360, 221] on div "Add" at bounding box center [366, 219] width 13 height 7
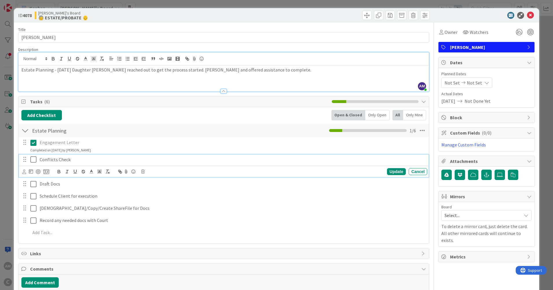
click at [34, 160] on icon at bounding box center [34, 159] width 9 height 7
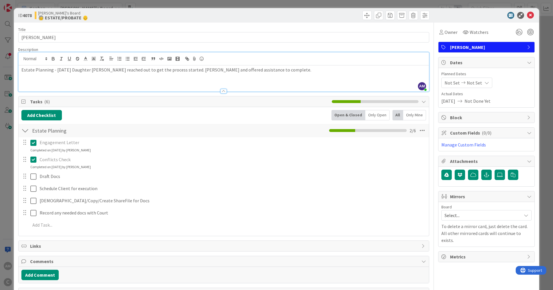
click at [494, 197] on span "Mirrors" at bounding box center [487, 196] width 74 height 7
click at [495, 197] on span "Mirrors" at bounding box center [487, 196] width 74 height 7
click at [487, 213] on span "Select..." at bounding box center [481, 215] width 74 height 8
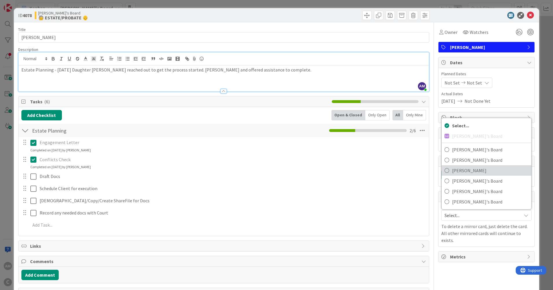
click at [473, 173] on span "[PERSON_NAME]" at bounding box center [490, 170] width 76 height 9
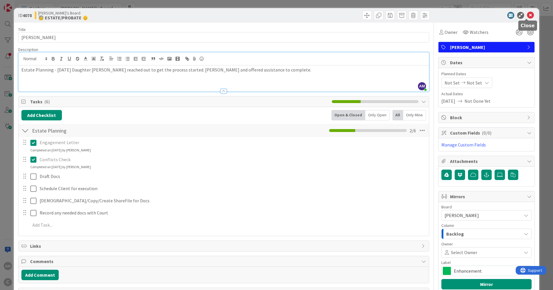
click at [527, 15] on icon at bounding box center [530, 15] width 7 height 7
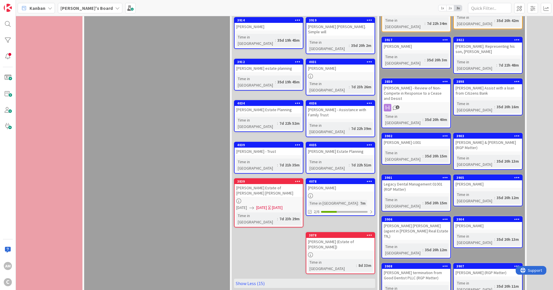
scroll to position [323, 10]
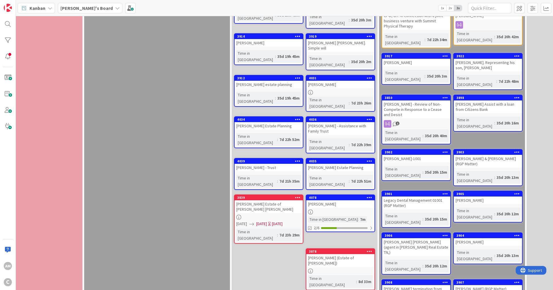
click at [88, 8] on b "[PERSON_NAME]'s Board" at bounding box center [86, 8] width 52 height 6
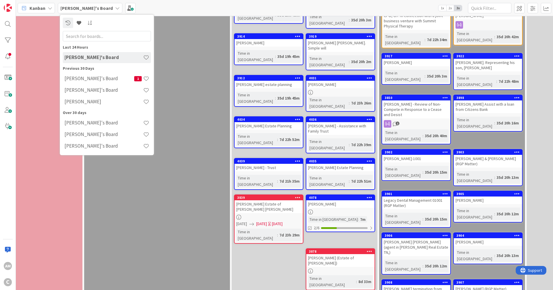
click at [87, 101] on h4 "[PERSON_NAME]" at bounding box center [103, 102] width 79 height 6
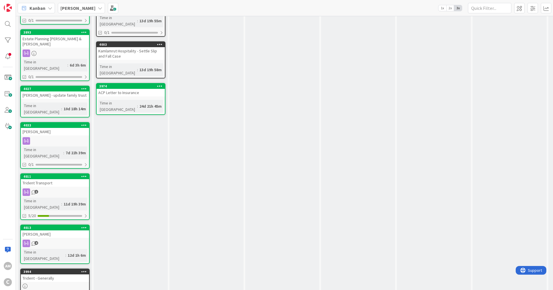
scroll to position [195, 0]
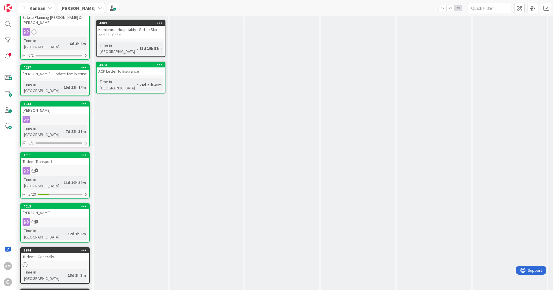
click at [98, 8] on icon at bounding box center [100, 8] width 5 height 5
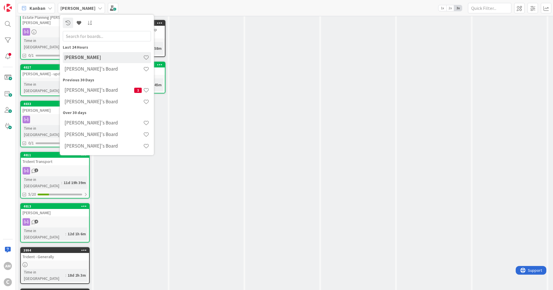
click at [86, 66] on h4 "[PERSON_NAME]'s Board" at bounding box center [103, 69] width 79 height 6
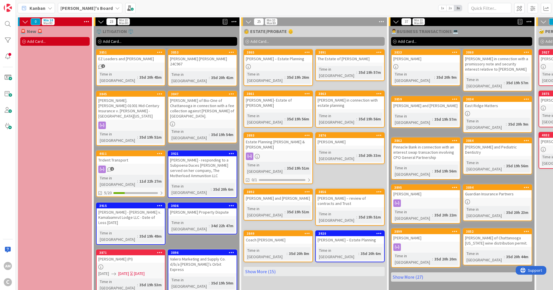
click at [274, 266] on link "Show More (15)" at bounding box center [313, 270] width 141 height 9
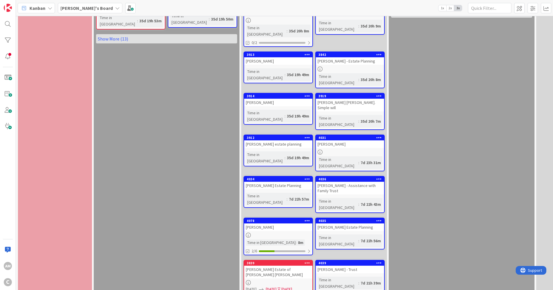
scroll to position [268, 0]
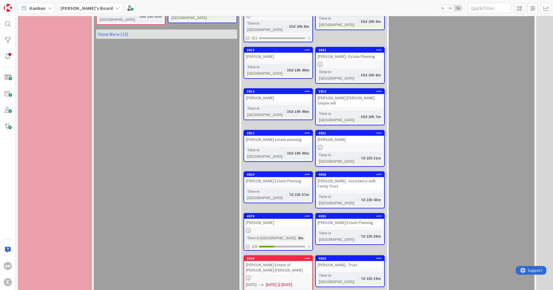
click at [277, 228] on div at bounding box center [278, 230] width 68 height 5
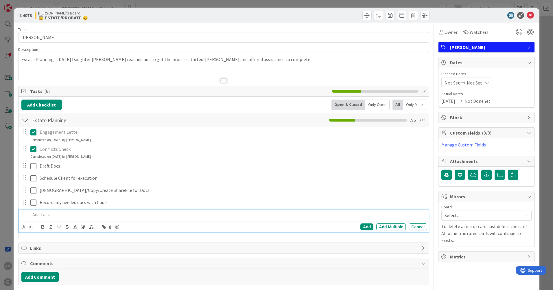
click at [477, 193] on span "Mirrors" at bounding box center [487, 196] width 74 height 7
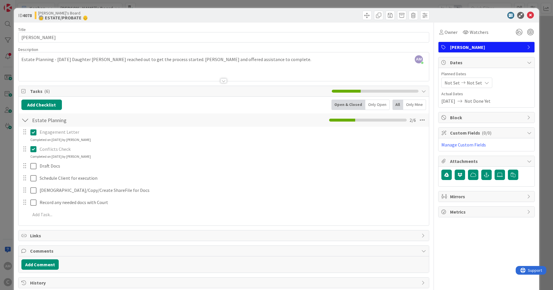
click at [477, 193] on span "Mirrors" at bounding box center [487, 196] width 74 height 7
click at [462, 217] on span "Select..." at bounding box center [481, 215] width 74 height 8
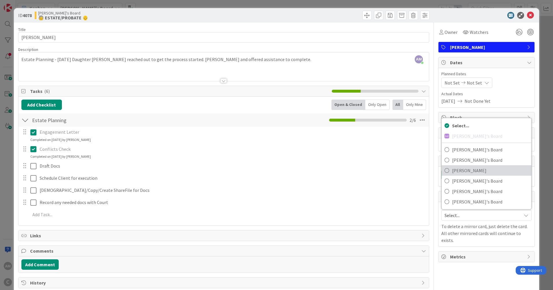
click at [464, 166] on span "[PERSON_NAME]" at bounding box center [490, 170] width 76 height 9
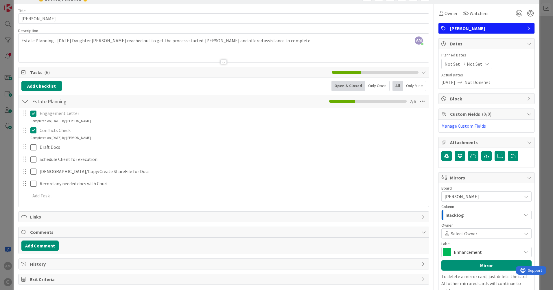
scroll to position [29, 0]
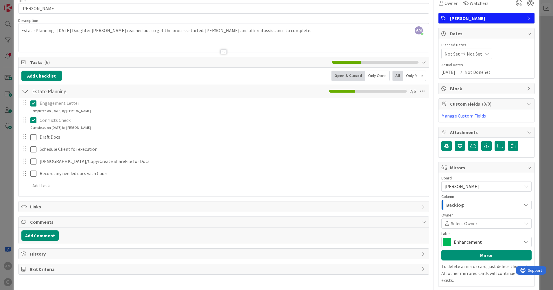
click at [496, 224] on span at bounding box center [498, 223] width 42 height 5
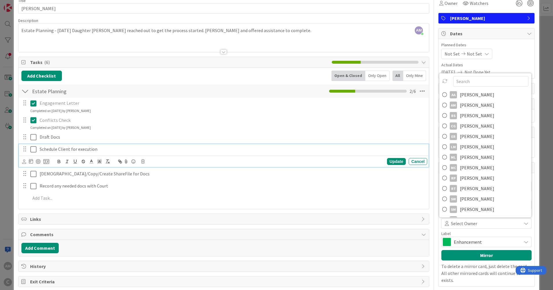
click at [364, 147] on p "Schedule Client for execution" at bounding box center [232, 149] width 385 height 7
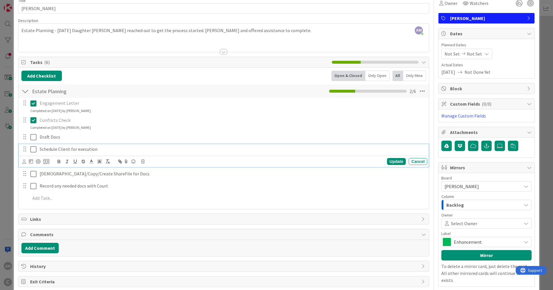
click at [512, 204] on div "Backlog" at bounding box center [482, 204] width 77 height 9
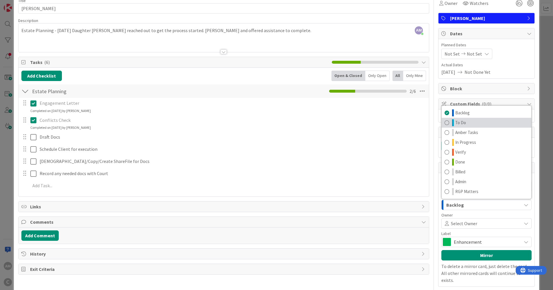
click at [457, 118] on link "To Do" at bounding box center [486, 123] width 90 height 10
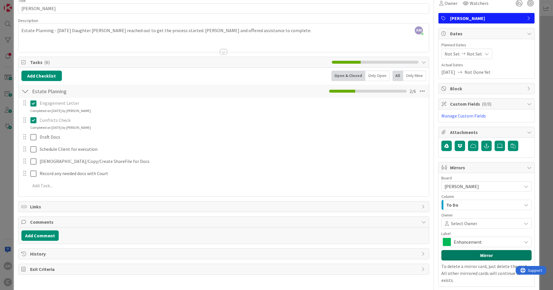
click at [466, 256] on button "Mirror" at bounding box center [486, 255] width 90 height 10
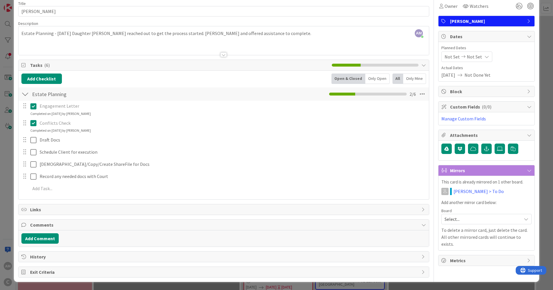
scroll to position [0, 0]
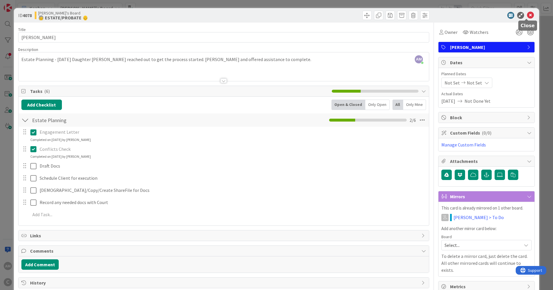
click at [528, 13] on icon at bounding box center [530, 15] width 7 height 7
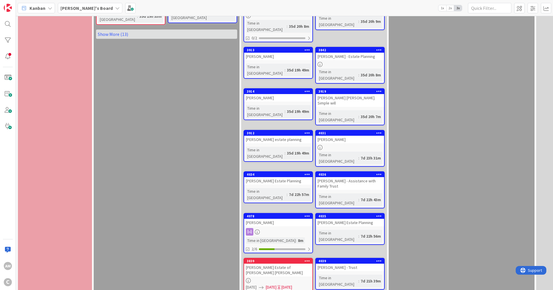
click at [76, 10] on b "[PERSON_NAME]'s Board" at bounding box center [86, 8] width 52 height 6
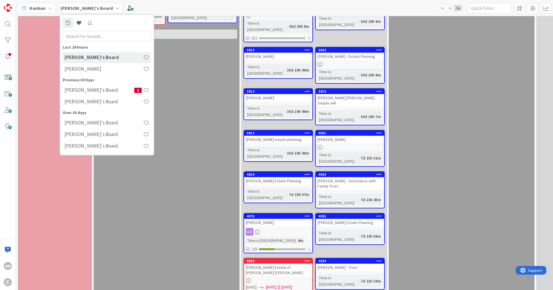
click at [86, 72] on div "[PERSON_NAME]" at bounding box center [107, 69] width 88 height 11
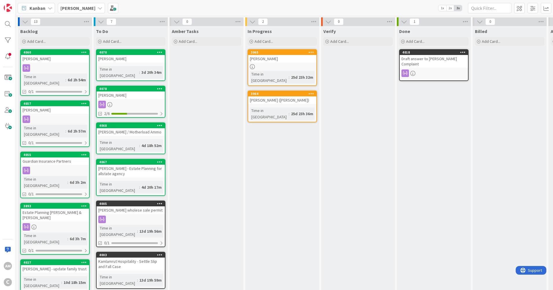
click at [88, 5] on div "[PERSON_NAME]" at bounding box center [81, 8] width 47 height 10
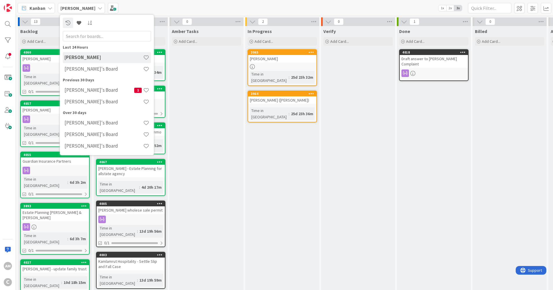
click at [80, 70] on h4 "[PERSON_NAME]'s Board" at bounding box center [103, 69] width 79 height 6
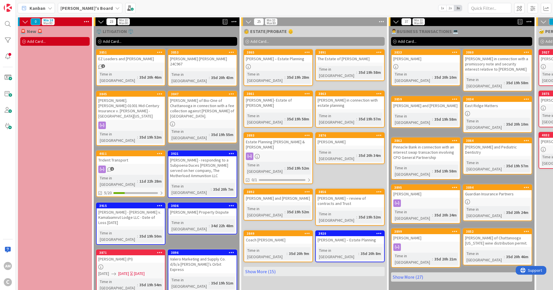
click at [261, 266] on link "Show More (15)" at bounding box center [313, 270] width 141 height 9
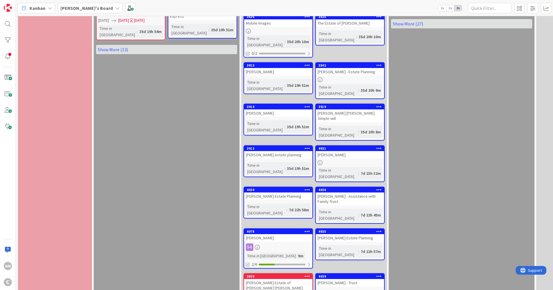
scroll to position [260, 0]
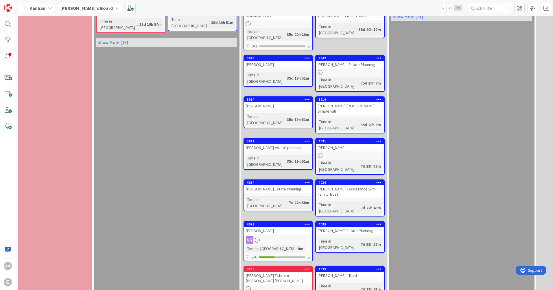
click at [255, 271] on div "[PERSON_NAME] Estate of [PERSON_NAME] [PERSON_NAME]" at bounding box center [278, 277] width 68 height 13
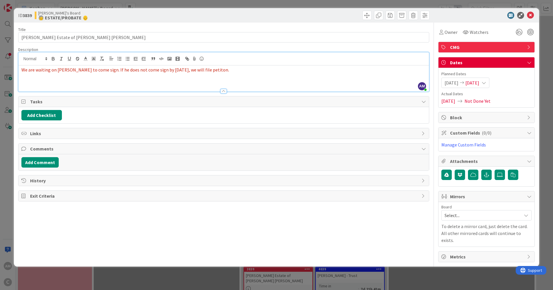
click at [235, 63] on div "AM [PERSON_NAME] just joined We are waiting on [PERSON_NAME] to come sign. If h…" at bounding box center [223, 71] width 410 height 39
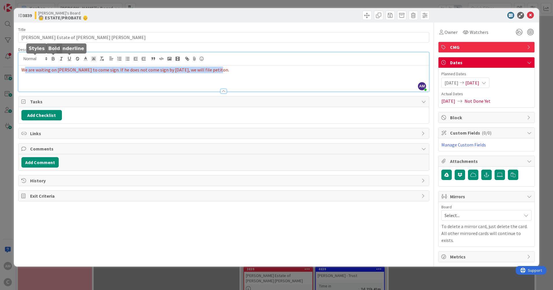
drag, startPoint x: 233, startPoint y: 67, endPoint x: 18, endPoint y: 61, distance: 214.8
click at [18, 61] on div "AM [PERSON_NAME] just joined We are waiting on [PERSON_NAME] to come sign. If h…" at bounding box center [223, 71] width 410 height 39
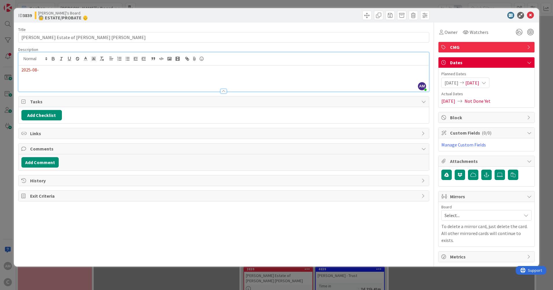
click at [53, 74] on div "2025-08-" at bounding box center [223, 78] width 410 height 26
drag, startPoint x: 159, startPoint y: 72, endPoint x: 198, endPoint y: 69, distance: 38.5
click at [207, 68] on p "[DATE] Check Request submitted. Will send docs for filing once recvied." at bounding box center [223, 69] width 404 height 7
drag, startPoint x: 181, startPoint y: 67, endPoint x: 156, endPoint y: 67, distance: 24.9
click at [156, 67] on p "[DATE] Check Request submitted. Will send docs for filing once recvied." at bounding box center [223, 69] width 404 height 7
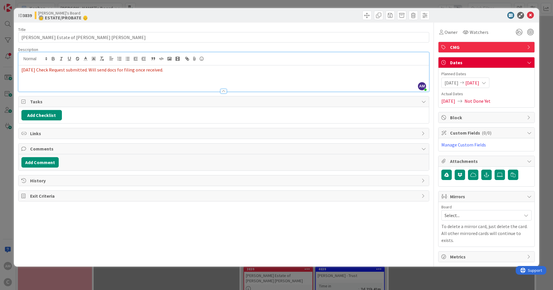
drag, startPoint x: 180, startPoint y: 72, endPoint x: 36, endPoint y: 71, distance: 143.9
click at [20, 72] on div "[DATE] Check Request submitted. Will send docs for filing once received." at bounding box center [223, 78] width 410 height 26
copy span "[DATE] Check Request submitted. Will send docs for filing once received."
click at [533, 16] on icon at bounding box center [530, 15] width 7 height 7
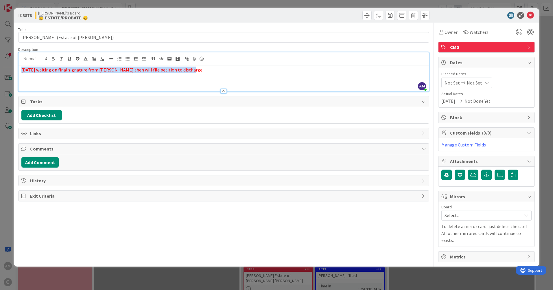
drag, startPoint x: 201, startPoint y: 60, endPoint x: 12, endPoint y: 73, distance: 189.7
click at [12, 73] on div "ID 3878 Amber's Board 🧓 ESTATE/PROBATE 👴 Title 35 / 128 [PERSON_NAME] (Estate o…" at bounding box center [276, 145] width 553 height 290
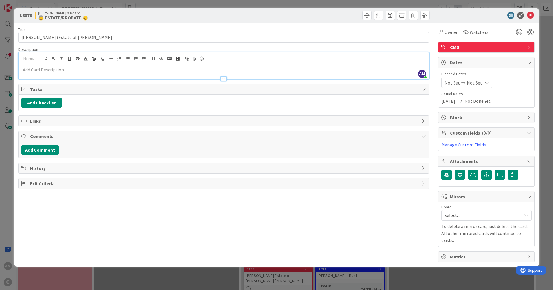
drag, startPoint x: 37, startPoint y: 73, endPoint x: 31, endPoint y: 69, distance: 6.3
click at [31, 69] on p at bounding box center [223, 69] width 404 height 7
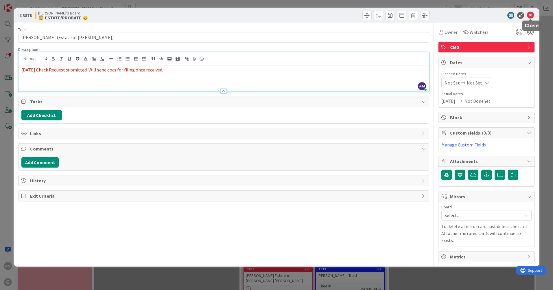
click at [531, 15] on icon at bounding box center [530, 15] width 7 height 7
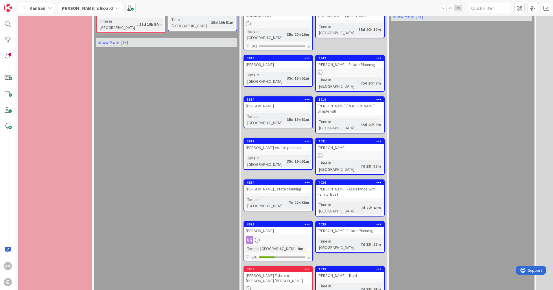
click at [275, 271] on div "[PERSON_NAME] Estate of [PERSON_NAME] [PERSON_NAME]" at bounding box center [278, 277] width 68 height 13
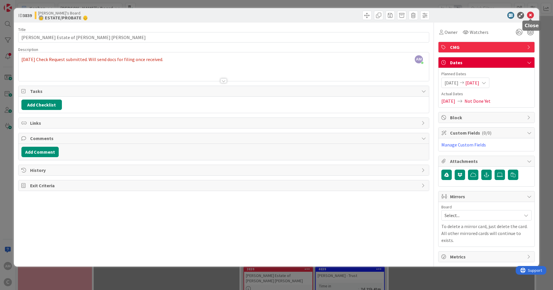
click at [532, 14] on icon at bounding box center [530, 15] width 7 height 7
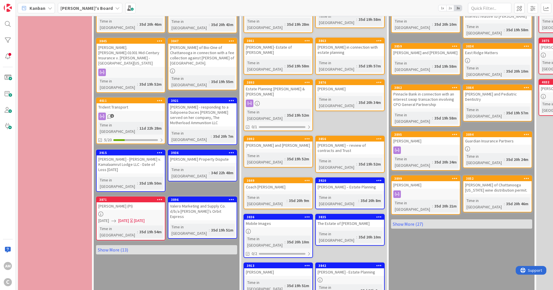
scroll to position [29, 0]
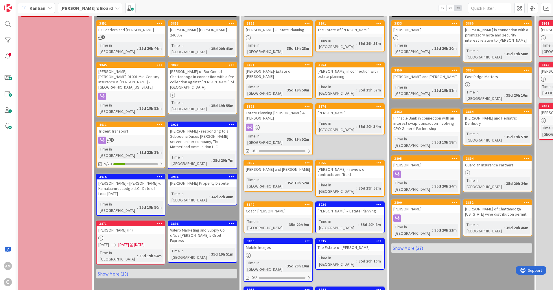
click at [100, 269] on link "Show More (13)" at bounding box center [166, 273] width 141 height 9
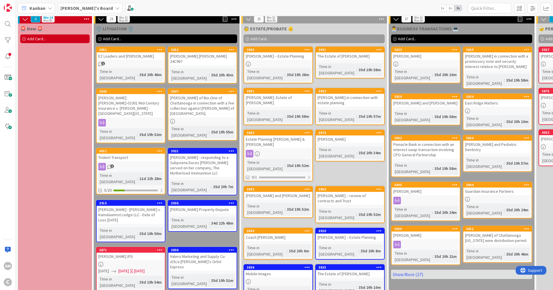
scroll to position [0, 0]
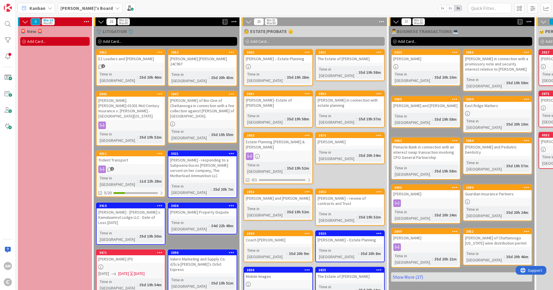
click at [123, 64] on div "1" at bounding box center [131, 66] width 68 height 5
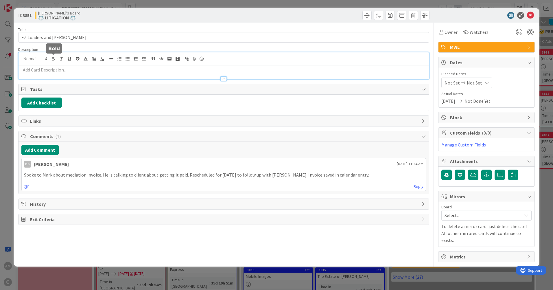
drag, startPoint x: 56, startPoint y: 59, endPoint x: 46, endPoint y: 68, distance: 13.1
click at [46, 68] on p at bounding box center [223, 69] width 404 height 7
paste div
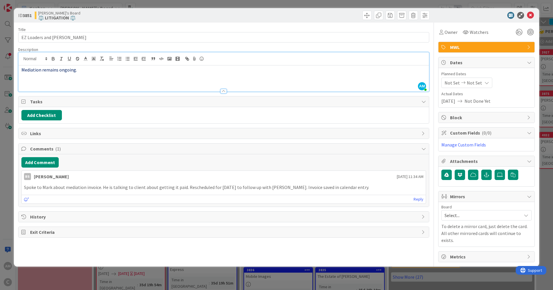
click at [21, 70] on div "Mediation remains ongoing." at bounding box center [223, 78] width 410 height 26
click at [530, 14] on icon at bounding box center [530, 15] width 7 height 7
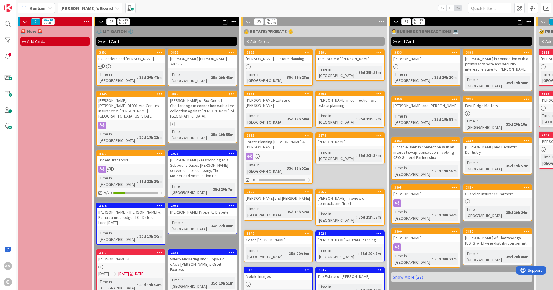
click at [208, 60] on div "[PERSON_NAME] [PERSON_NAME] 24C967" at bounding box center [202, 61] width 68 height 13
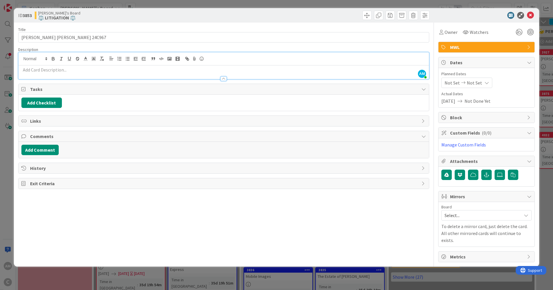
click at [97, 58] on div "AM [PERSON_NAME] just joined" at bounding box center [223, 65] width 410 height 27
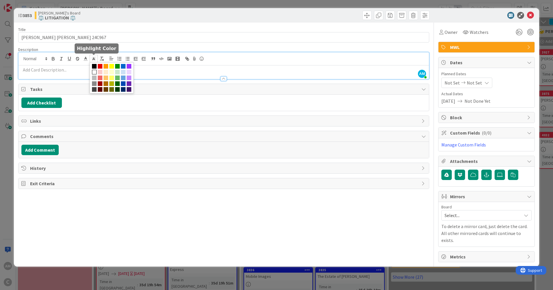
drag, startPoint x: 97, startPoint y: 58, endPoint x: 61, endPoint y: 73, distance: 39.2
click at [61, 73] on div at bounding box center [223, 76] width 410 height 6
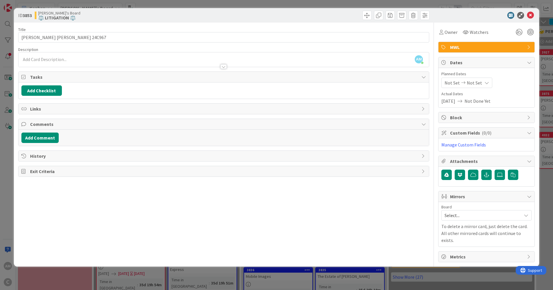
drag, startPoint x: 61, startPoint y: 73, endPoint x: 58, endPoint y: 64, distance: 10.0
drag, startPoint x: 58, startPoint y: 64, endPoint x: 61, endPoint y: 62, distance: 3.1
click at [61, 62] on div at bounding box center [223, 64] width 410 height 6
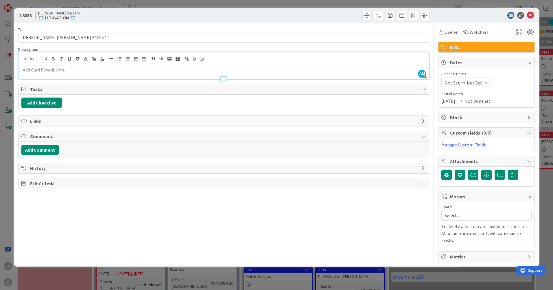
click at [52, 69] on p at bounding box center [223, 69] width 404 height 7
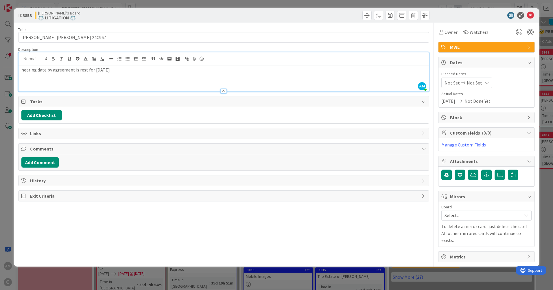
type input "[PERSON_NAME] [PERSON_NAME] 24C967"
drag, startPoint x: 84, startPoint y: 70, endPoint x: 88, endPoint y: 79, distance: 10.6
click at [84, 70] on p "hearing date by agreement is rest for [DATE]" at bounding box center [223, 69] width 404 height 7
type input "[PERSON_NAME] [PERSON_NAME] 24C967"
click at [530, 16] on icon at bounding box center [530, 15] width 7 height 7
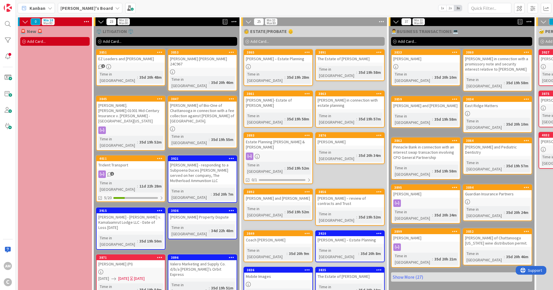
click at [195, 69] on div at bounding box center [202, 71] width 68 height 5
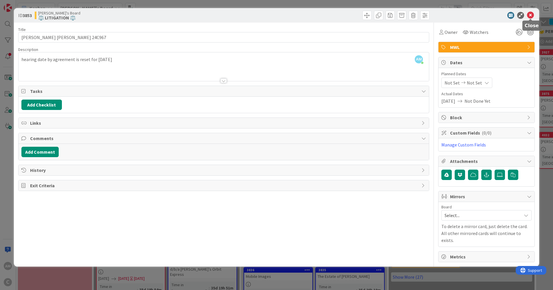
drag, startPoint x: 528, startPoint y: 15, endPoint x: 524, endPoint y: 29, distance: 14.6
click at [528, 15] on icon at bounding box center [530, 15] width 7 height 7
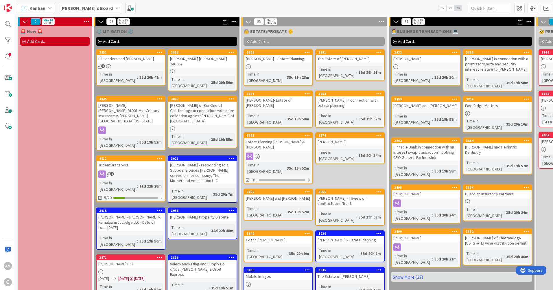
drag, startPoint x: 136, startPoint y: 61, endPoint x: 160, endPoint y: 53, distance: 25.5
click at [160, 53] on icon at bounding box center [159, 52] width 5 height 4
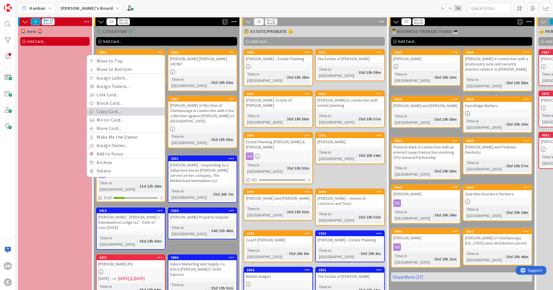
click at [118, 112] on link "Copy Card..." at bounding box center [126, 111] width 78 height 8
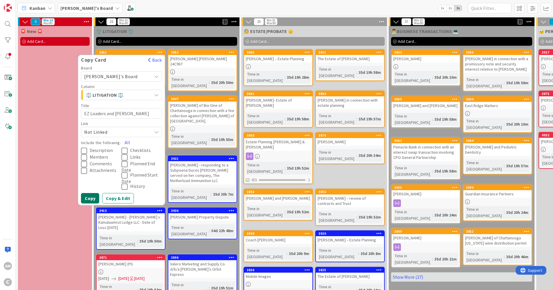
click at [93, 199] on button "Copy" at bounding box center [90, 198] width 18 height 10
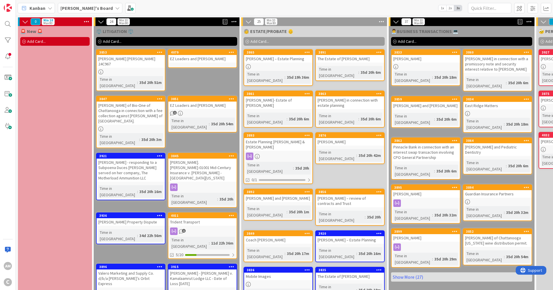
click at [160, 51] on icon at bounding box center [159, 52] width 5 height 4
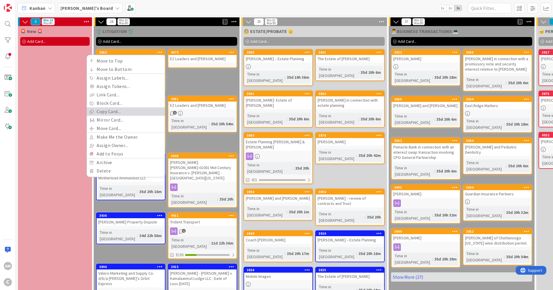
click at [111, 109] on link "Copy Card..." at bounding box center [126, 111] width 78 height 8
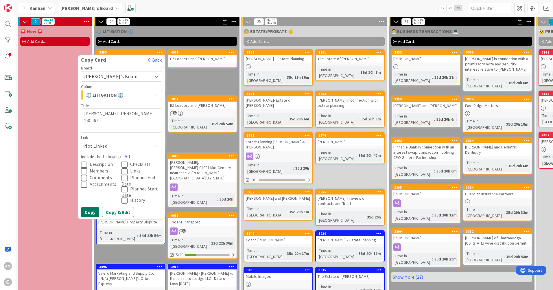
click at [88, 212] on button "Copy" at bounding box center [90, 212] width 18 height 10
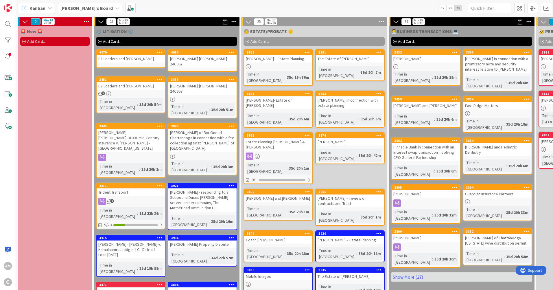
click at [162, 50] on icon at bounding box center [159, 52] width 5 height 4
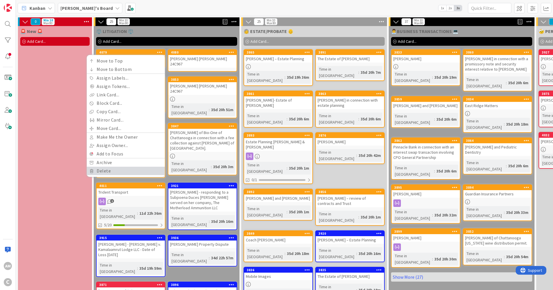
drag, startPoint x: 114, startPoint y: 172, endPoint x: 127, endPoint y: 170, distance: 13.2
click at [114, 172] on link "Delete" at bounding box center [126, 170] width 78 height 8
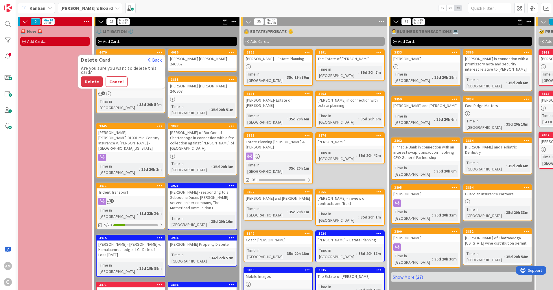
click at [118, 80] on button "Cancel" at bounding box center [116, 81] width 22 height 10
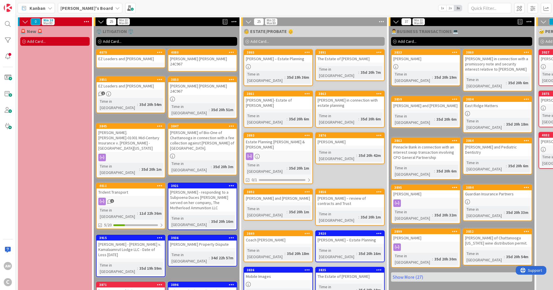
click at [134, 83] on div "EZ Loaders and [PERSON_NAME]" at bounding box center [131, 86] width 68 height 8
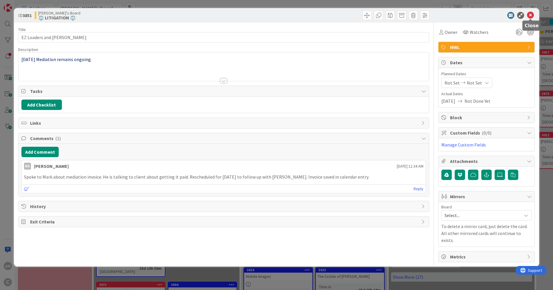
click at [531, 15] on icon at bounding box center [530, 15] width 7 height 7
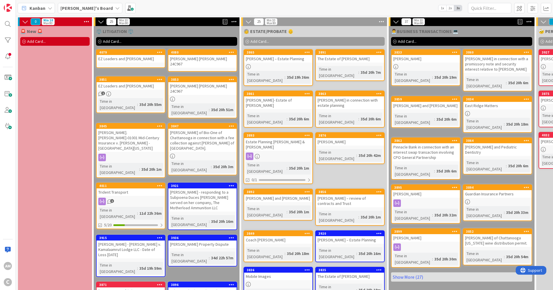
drag, startPoint x: 105, startPoint y: 61, endPoint x: 160, endPoint y: 53, distance: 54.8
click at [160, 53] on icon at bounding box center [159, 52] width 5 height 4
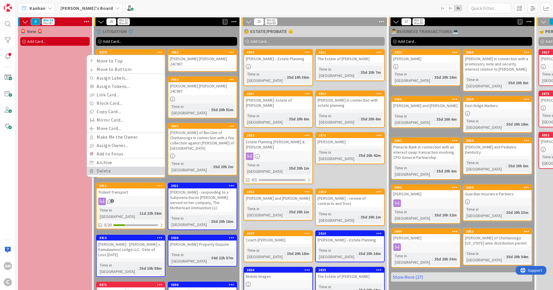
click at [108, 169] on link "Delete" at bounding box center [126, 170] width 78 height 8
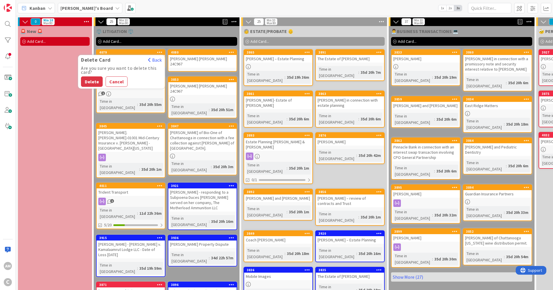
click at [88, 84] on button "Delete" at bounding box center [92, 81] width 22 height 10
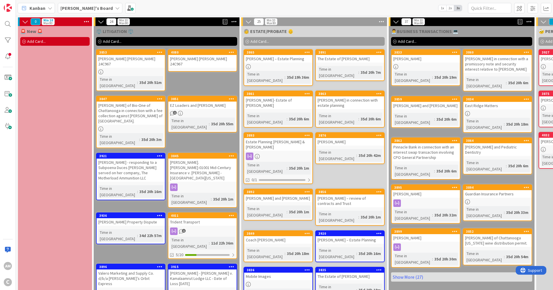
click at [189, 117] on div "Time in [GEOGRAPHIC_DATA]" at bounding box center [189, 123] width 39 height 13
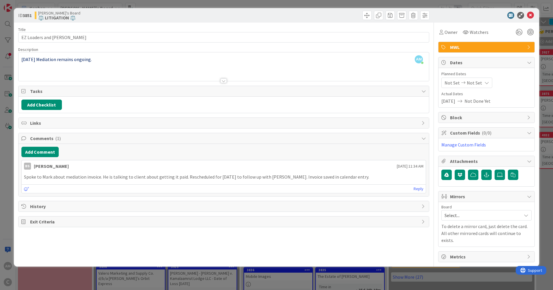
click at [516, 196] on span "Mirrors" at bounding box center [487, 196] width 74 height 7
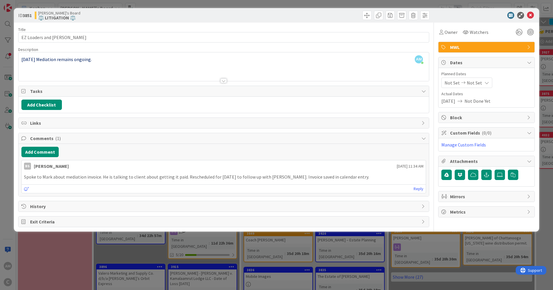
click at [516, 196] on span "Mirrors" at bounding box center [487, 196] width 74 height 7
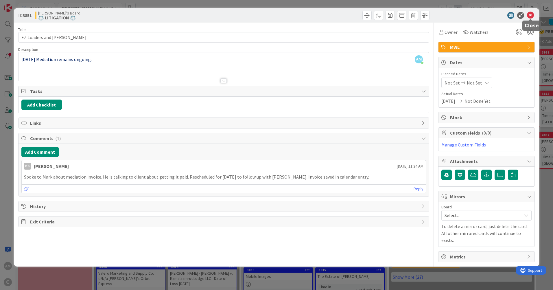
click at [529, 13] on icon at bounding box center [530, 15] width 7 height 7
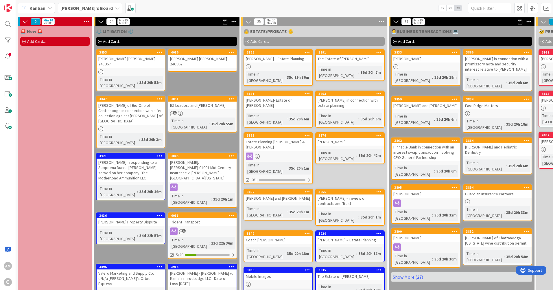
click at [173, 111] on span "1" at bounding box center [175, 113] width 4 height 4
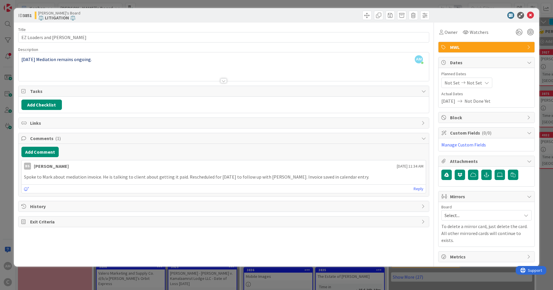
click at [526, 48] on div "MWL" at bounding box center [486, 47] width 96 height 10
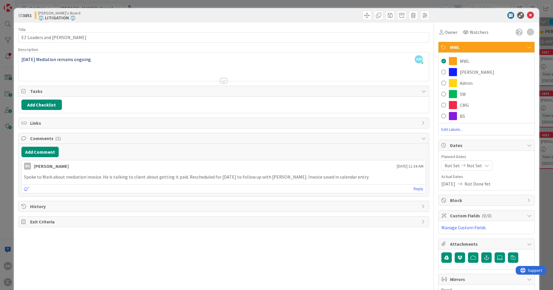
click at [527, 48] on icon at bounding box center [529, 47] width 5 height 5
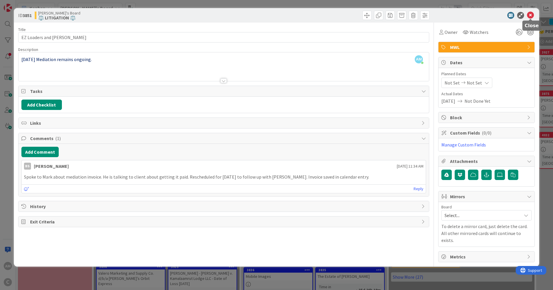
click at [531, 16] on icon at bounding box center [530, 15] width 7 height 7
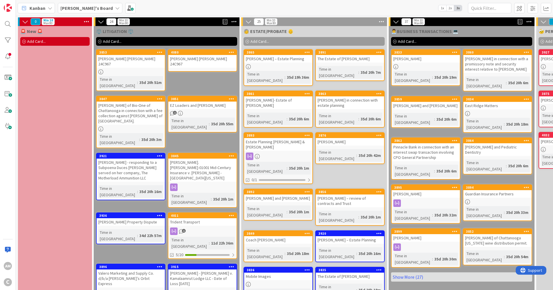
click at [133, 102] on div "[PERSON_NAME] of Bio-One of Chattanooga in connection with a fee collection aga…" at bounding box center [131, 112] width 68 height 23
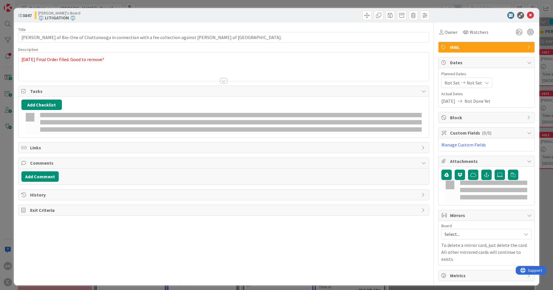
type textarea "x"
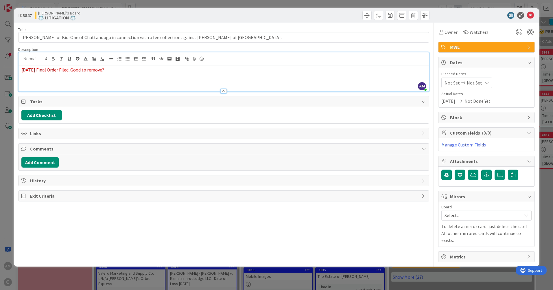
drag, startPoint x: 151, startPoint y: 59, endPoint x: 18, endPoint y: 66, distance: 132.8
click at [18, 66] on div "[DATE] Final Order Filed. Good to remove?" at bounding box center [223, 78] width 410 height 26
click at [527, 13] on icon at bounding box center [530, 15] width 7 height 7
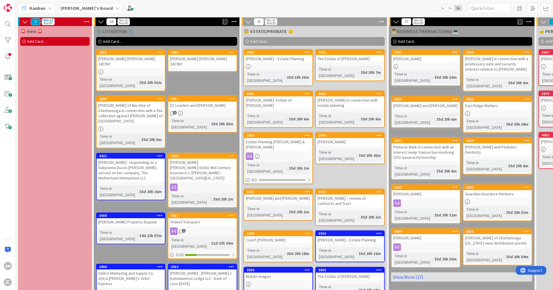
click at [128, 158] on div "[PERSON_NAME] - responding to a Subpoena Duces [PERSON_NAME] served on her comp…" at bounding box center [131, 169] width 68 height 23
type textarea "x"
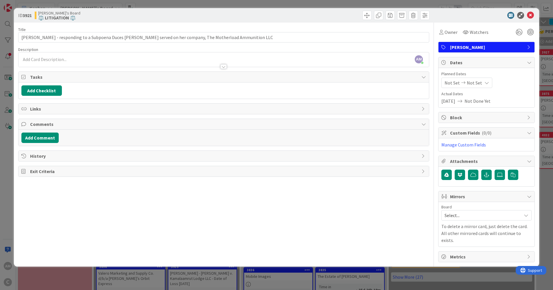
click at [66, 60] on div "AM [PERSON_NAME] joined 6 m ago" at bounding box center [223, 59] width 410 height 14
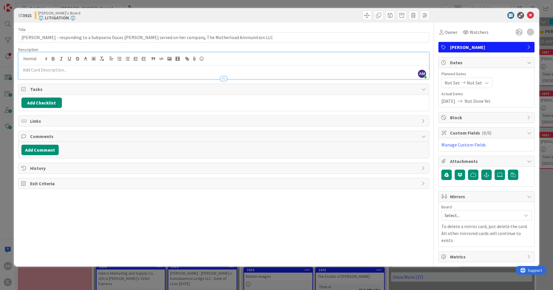
click at [37, 70] on p at bounding box center [223, 69] width 404 height 7
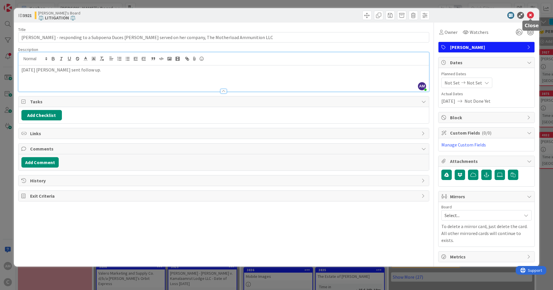
click at [532, 14] on icon at bounding box center [530, 15] width 7 height 7
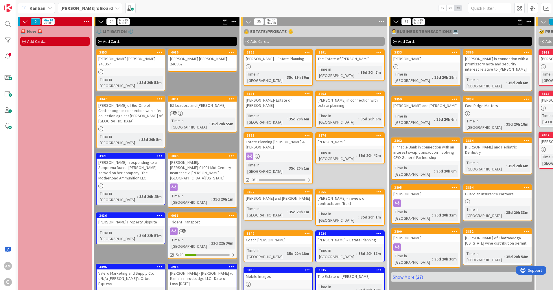
click at [152, 158] on div "[PERSON_NAME] - responding to a Subpoena Duces [PERSON_NAME] served on her comp…" at bounding box center [131, 169] width 68 height 23
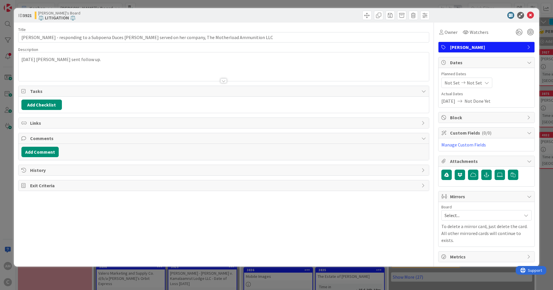
type textarea "x"
click at [120, 58] on p "[DATE] [PERSON_NAME] sent follow up." at bounding box center [223, 59] width 404 height 7
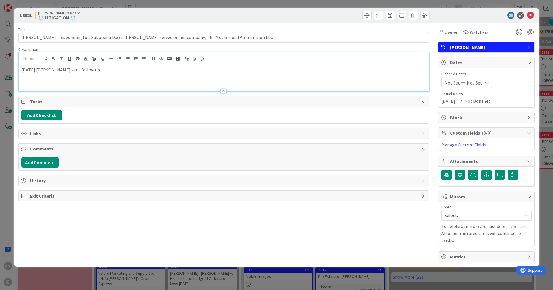
click at [118, 68] on p "[DATE] [PERSON_NAME] sent follow up." at bounding box center [223, 69] width 404 height 7
click at [447, 23] on div "Owner Watchers" at bounding box center [486, 30] width 97 height 15
click at [532, 14] on icon at bounding box center [530, 15] width 7 height 7
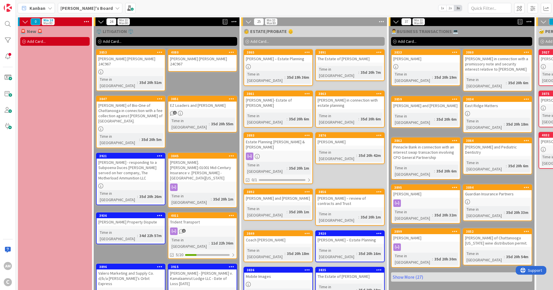
click at [213, 158] on div "[PERSON_NAME].[PERSON_NAME]-01001 Mid-Century Insurance v. [PERSON_NAME] - [GEO…" at bounding box center [202, 169] width 68 height 23
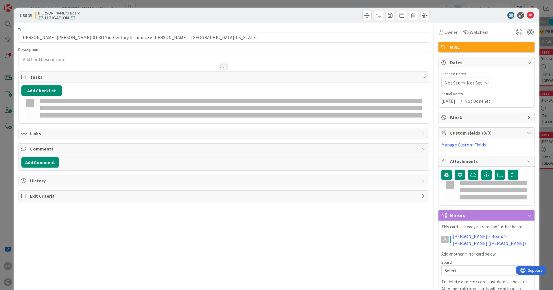
type textarea "x"
type input "[PERSON_NAME].[PERSON_NAME]-01001Mid-Century Insurance v. [PERSON_NAME] - [GEOG…"
type textarea "x"
type input "[PERSON_NAME].[PERSON_NAME]-01001Mid-Century Insurance v. [PERSON_NAME] - [GEOG…"
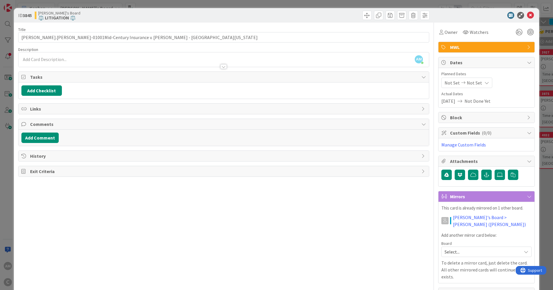
click at [102, 58] on div "AM [PERSON_NAME] just joined" at bounding box center [223, 59] width 410 height 14
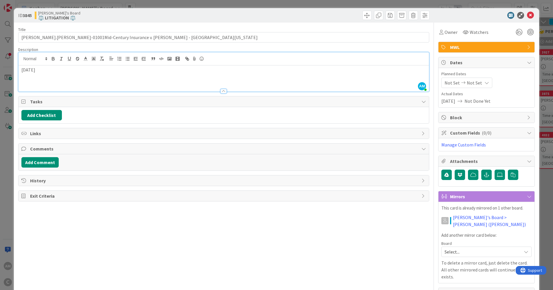
type textarea "x"
type input "[PERSON_NAME].[PERSON_NAME]-01001Mid-Century Insurance v. [PERSON_NAME] - [GEOG…"
type textarea "x"
type input "[PERSON_NAME].[PERSON_NAME]-01001Mid-Century Insurance v. [PERSON_NAME] - [GEOG…"
type textarea "x"
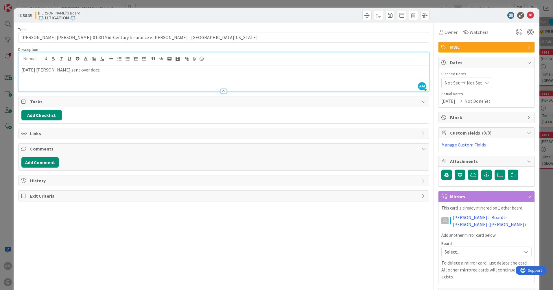
type input "[PERSON_NAME].[PERSON_NAME]-01001Mid-Century Insurance v. [PERSON_NAME] - [GEOG…"
type textarea "x"
type input "[PERSON_NAME].[PERSON_NAME]-01001Mid-Century Insurance v. [PERSON_NAME] - [GEOG…"
drag, startPoint x: 113, startPoint y: 70, endPoint x: 85, endPoint y: 70, distance: 28.0
click at [85, 70] on p "[DATE] [PERSON_NAME] sent over docs." at bounding box center [223, 69] width 404 height 7
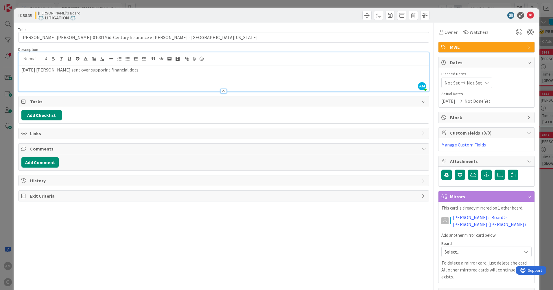
type textarea "x"
type input "[PERSON_NAME].[PERSON_NAME]-01001Mid-Century Insurance v. [PERSON_NAME] - [GEOG…"
type textarea "x"
type input "[PERSON_NAME].[PERSON_NAME]-01001Mid-Century Insurance v. [PERSON_NAME] - [GEOG…"
click at [104, 70] on p "[DATE] [PERSON_NAME] sent over supporint financial docs." at bounding box center [223, 69] width 404 height 7
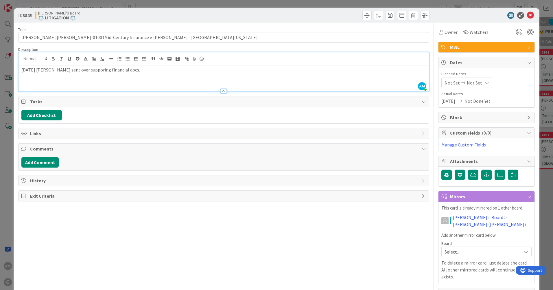
type textarea "x"
type input "[PERSON_NAME].[PERSON_NAME]-01001Mid-Century Insurance v. [PERSON_NAME] - [GEOG…"
type textarea "x"
type input "[PERSON_NAME].[PERSON_NAME]-01001Mid-Century Insurance v. [PERSON_NAME] - [GEOG…"
type textarea "x"
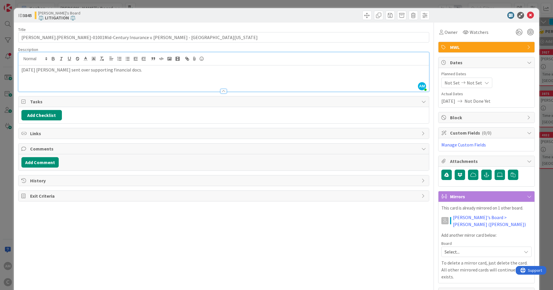
type input "[PERSON_NAME].[PERSON_NAME]-01001Mid-Century Insurance v. [PERSON_NAME] - [GEOG…"
type textarea "x"
type input "[PERSON_NAME].[PERSON_NAME]-01001Mid-Century Insurance v. [PERSON_NAME] - [GEOG…"
click at [527, 17] on icon at bounding box center [530, 15] width 7 height 7
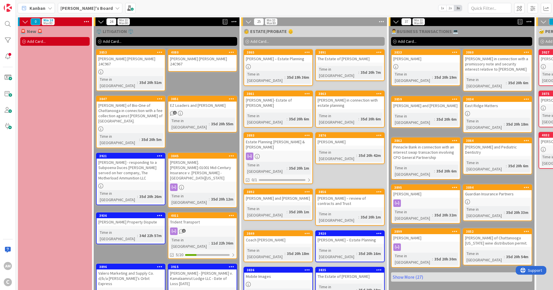
click at [212, 158] on div "[PERSON_NAME].[PERSON_NAME]-01001 Mid-Century Insurance v. [PERSON_NAME] - [GEO…" at bounding box center [202, 169] width 68 height 23
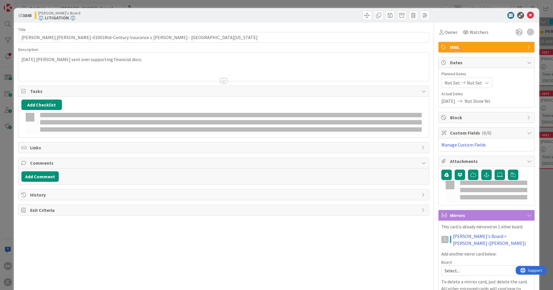
type textarea "x"
type input "[PERSON_NAME].[PERSON_NAME]-01001Mid-Century Insurance v. [PERSON_NAME] - [GEOG…"
type textarea "x"
type input "[PERSON_NAME].[PERSON_NAME]-01001Mid-Century Insurance v. [PERSON_NAME] - [GEOG…"
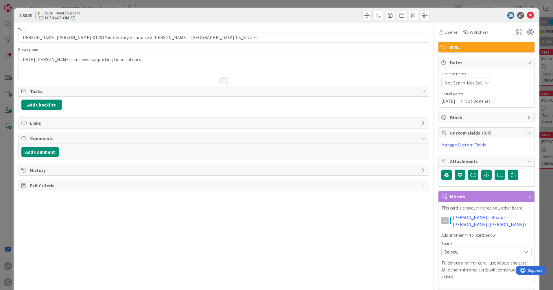
click at [168, 58] on div "[DATE] [PERSON_NAME] sent over supporting financial docs." at bounding box center [223, 66] width 410 height 29
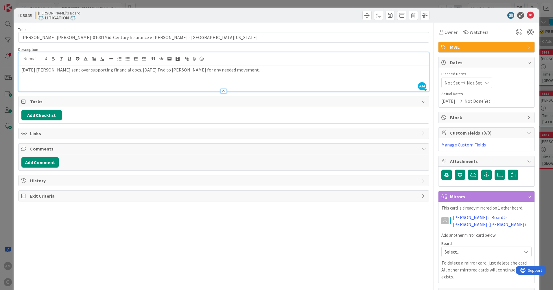
type textarea "x"
type input "[PERSON_NAME].[PERSON_NAME]-01001Mid-Century Insurance v. [PERSON_NAME] - [GEOG…"
type textarea "x"
type input "[PERSON_NAME].[PERSON_NAME]-01001Mid-Century Insurance v. [PERSON_NAME] - [GEOG…"
click at [527, 15] on icon at bounding box center [530, 15] width 7 height 7
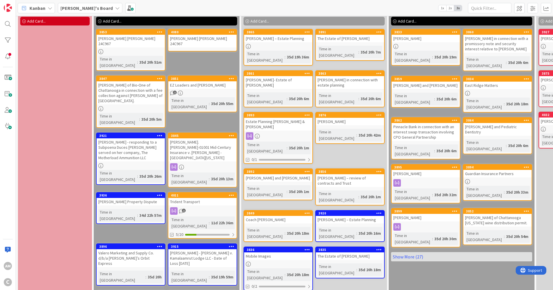
scroll to position [29, 0]
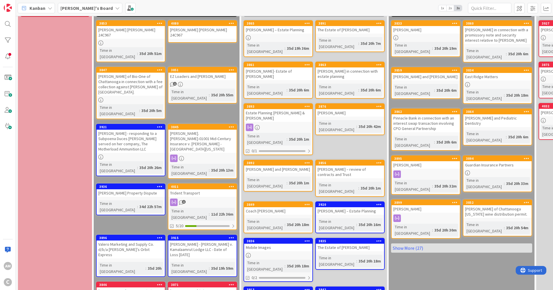
click at [130, 183] on link "3936 [PERSON_NAME] Property Dispute Time in [GEOGRAPHIC_DATA] : 34d 22h 57m" at bounding box center [130, 199] width 69 height 32
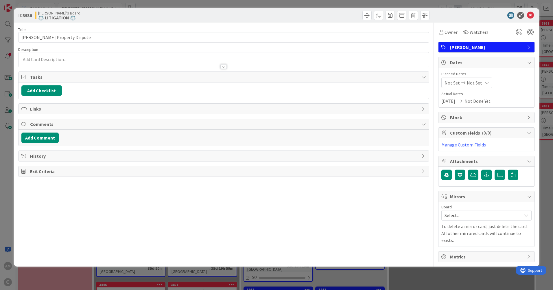
type textarea "x"
click at [37, 56] on div at bounding box center [223, 61] width 410 height 12
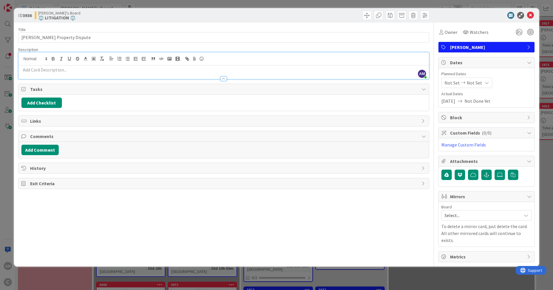
click at [40, 70] on p at bounding box center [223, 69] width 404 height 7
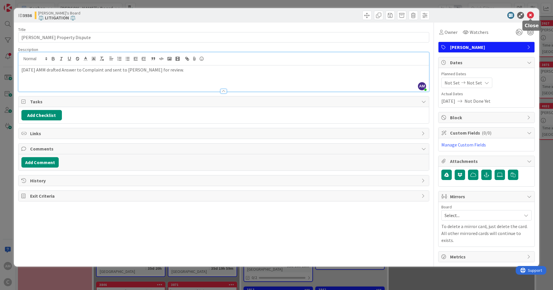
click at [533, 14] on icon at bounding box center [530, 15] width 7 height 7
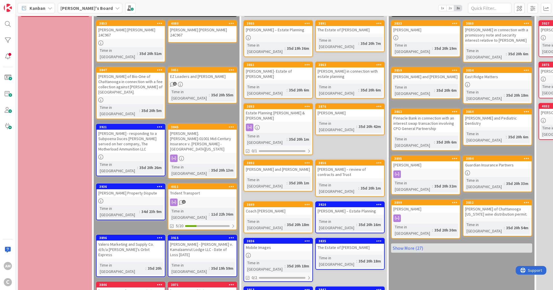
click at [152, 198] on div at bounding box center [131, 200] width 68 height 5
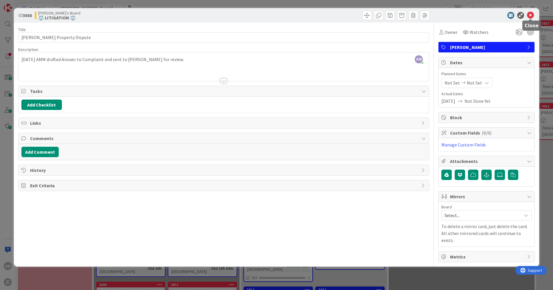
click at [530, 14] on icon at bounding box center [530, 15] width 7 height 7
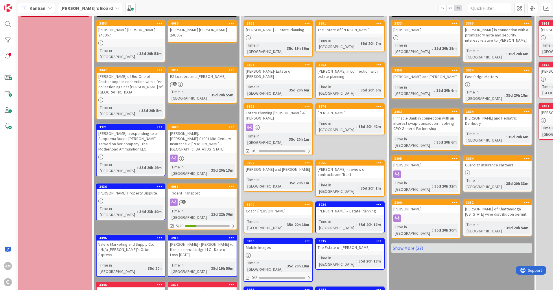
click at [209, 198] on div "1" at bounding box center [202, 202] width 68 height 8
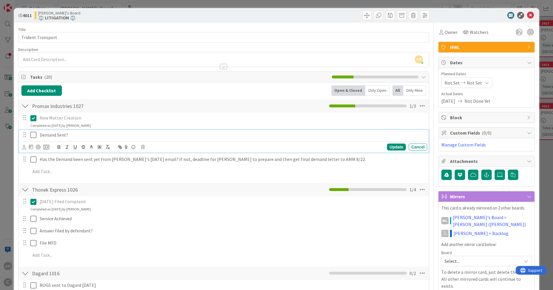
drag, startPoint x: 34, startPoint y: 136, endPoint x: 35, endPoint y: 148, distance: 12.5
click at [34, 136] on icon at bounding box center [34, 134] width 9 height 7
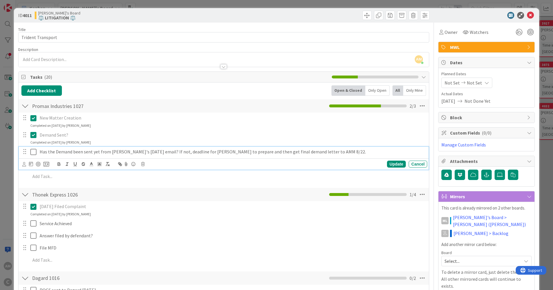
click at [32, 153] on icon at bounding box center [34, 151] width 9 height 7
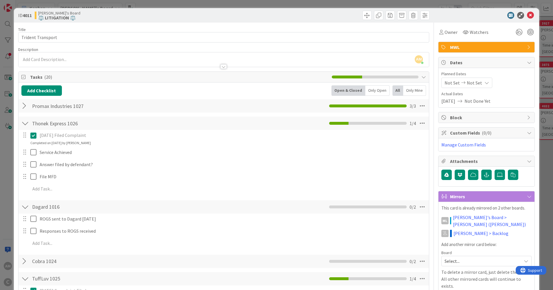
click at [34, 136] on icon at bounding box center [34, 135] width 9 height 7
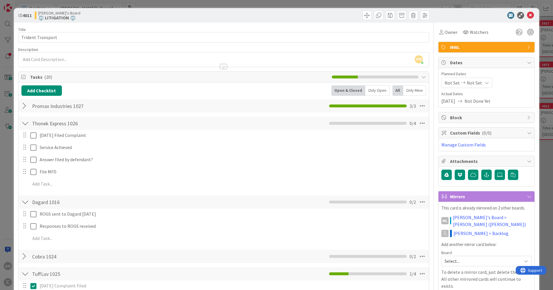
click at [22, 106] on div at bounding box center [25, 106] width 8 height 10
type textarea "x"
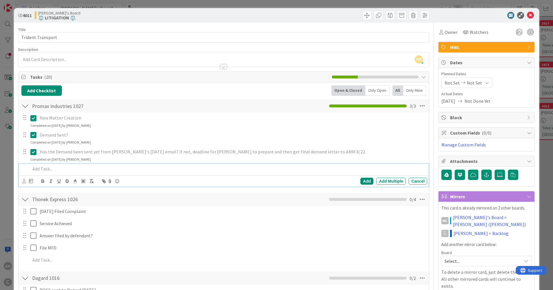
click at [42, 170] on p at bounding box center [227, 168] width 394 height 7
click at [60, 166] on p at bounding box center [227, 168] width 394 height 7
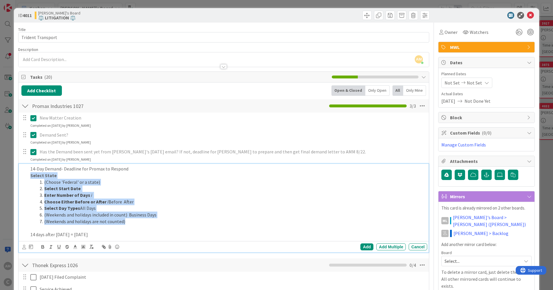
drag, startPoint x: 145, startPoint y: 221, endPoint x: 24, endPoint y: 178, distance: 128.4
click at [24, 178] on div "14-Day Demand- Deadline for Promax to Respond Select State (Choose 'Federal' or…" at bounding box center [224, 202] width 406 height 76
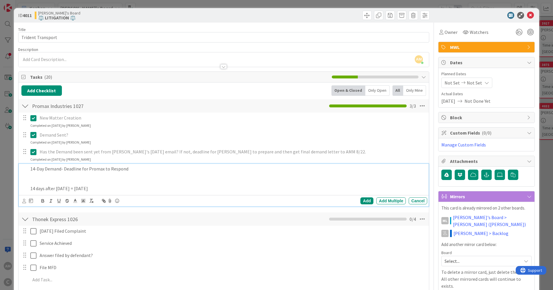
click at [27, 188] on div at bounding box center [24, 179] width 7 height 30
click at [31, 189] on p "14 days after [DATE] = [DATE]" at bounding box center [227, 188] width 394 height 7
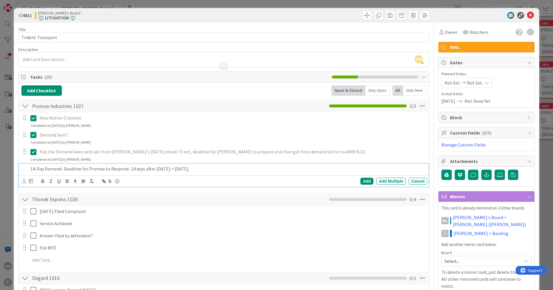
click at [256, 168] on p "14-Day Demand- Deadline for Promax to Respond : 14 days after [DATE] = [DATE]" at bounding box center [227, 168] width 394 height 7
drag, startPoint x: 260, startPoint y: 165, endPoint x: -1, endPoint y: 175, distance: 261.4
click at [0, 175] on html "AM C Kanban [PERSON_NAME]'s Board 1x 2x 3x 0 Min 10 Max 80 🚨 New 🚨 Add Card... …" at bounding box center [276, 145] width 553 height 290
copy p "14-Day Demand- Deadline for Promax to Respond : 14 days after [DATE] = [DATE]"
click at [292, 165] on div "14-Day Demand- Deadline for Promax to Respond : 14 days after [DATE] = [DATE]" at bounding box center [227, 169] width 399 height 10
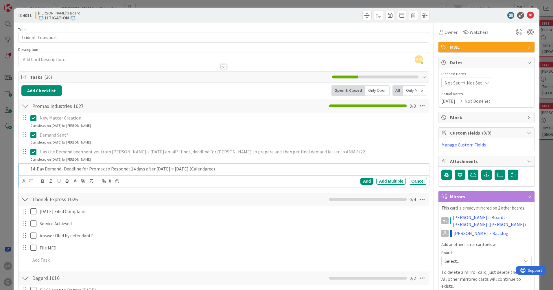
click at [313, 138] on p "Demand Sent?" at bounding box center [232, 134] width 385 height 7
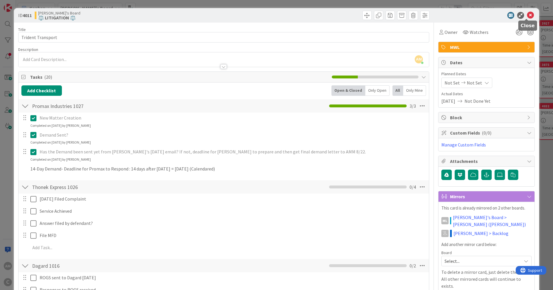
click at [527, 14] on icon at bounding box center [530, 15] width 7 height 7
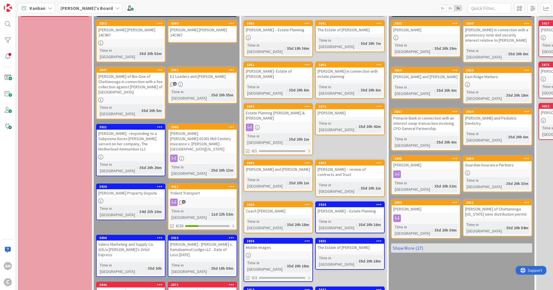
click at [212, 198] on div "1" at bounding box center [202, 202] width 68 height 8
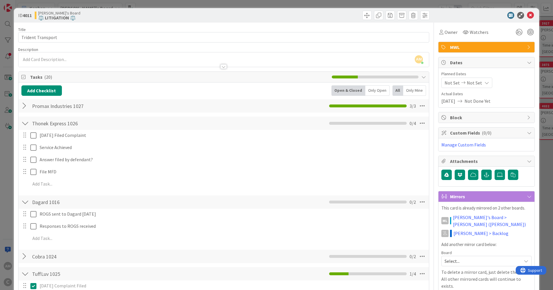
click at [22, 106] on div at bounding box center [25, 106] width 8 height 10
type textarea "x"
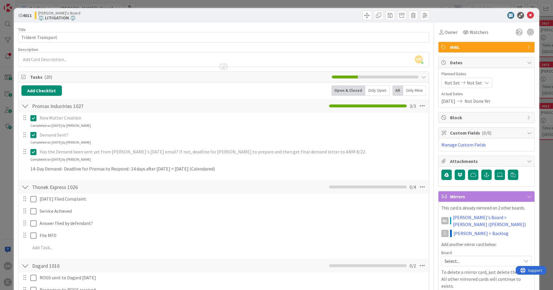
click at [81, 174] on div "14-Day Demand- Deadline for Promax to Respond : 14 days after [DATE] = [DATE] (…" at bounding box center [223, 169] width 409 height 10
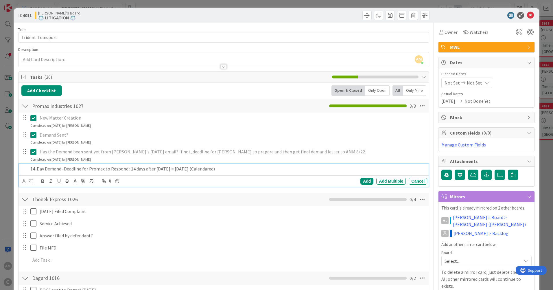
click at [80, 170] on p "14-Day Demand- Deadline for Promax to Respond : 14 days after [DATE] = [DATE] (…" at bounding box center [227, 168] width 394 height 7
click at [81, 170] on p "14-Day Demand- Deadline for Promax to Respond : 14 days after [DATE] = [DATE] (…" at bounding box center [227, 168] width 394 height 7
click at [31, 170] on p "14-Day Demand- Deadline for Promax to Respond : 14 days after [DATE] = [DATE] (…" at bounding box center [227, 168] width 394 height 7
click at [199, 19] on div "[PERSON_NAME]'s Board ⚖️ LITIGATION ⚖️" at bounding box center [129, 15] width 188 height 9
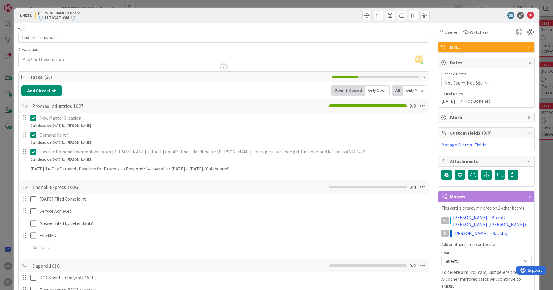
click at [27, 106] on div at bounding box center [25, 106] width 8 height 10
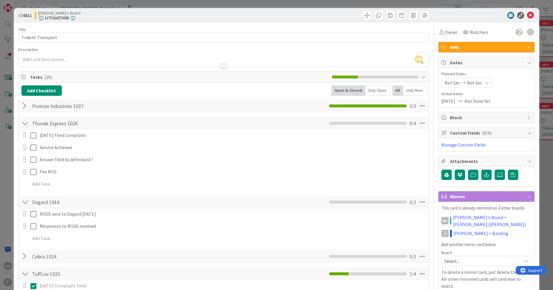
click at [27, 122] on div at bounding box center [25, 123] width 8 height 10
type textarea "x"
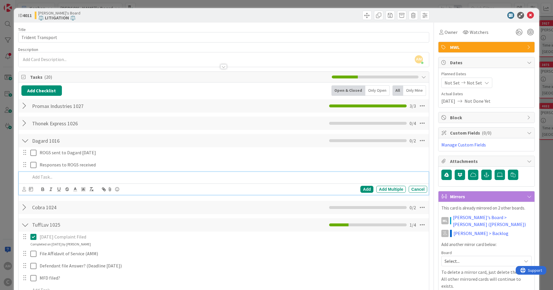
click at [39, 177] on p at bounding box center [227, 176] width 394 height 7
click at [32, 177] on p "Discovery Deadline was extended for Defendant. What is the deadline extended to?" at bounding box center [227, 176] width 394 height 7
click at [490, 19] on div "ID 4011 [PERSON_NAME]'s Board ⚖️ LITIGATION ⚖️" at bounding box center [276, 15] width 525 height 14
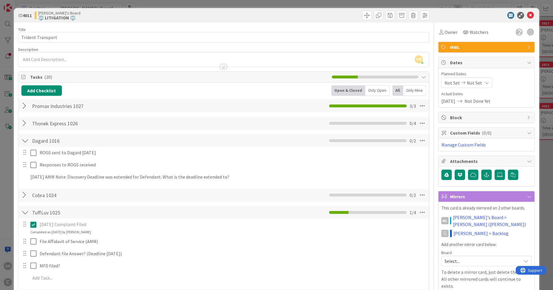
click at [25, 193] on div at bounding box center [25, 195] width 8 height 10
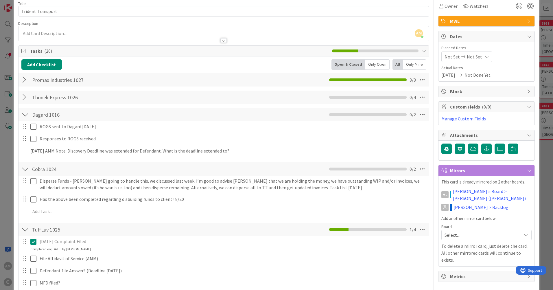
scroll to position [29, 0]
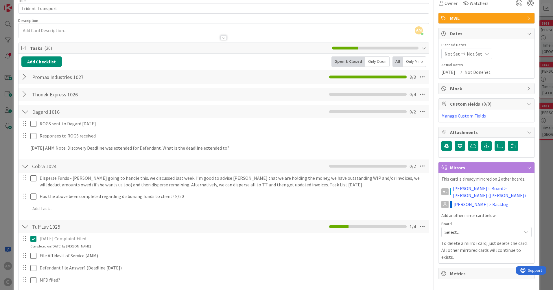
click at [29, 112] on div "Dagard 1016 Checklist Name 11 / 64 Dagard 1016 0 / 2" at bounding box center [223, 111] width 410 height 13
click at [25, 111] on div at bounding box center [25, 111] width 8 height 10
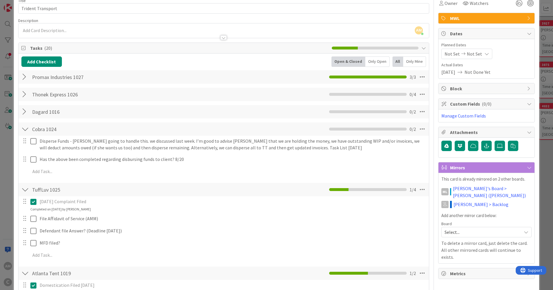
click at [27, 127] on div at bounding box center [25, 129] width 8 height 10
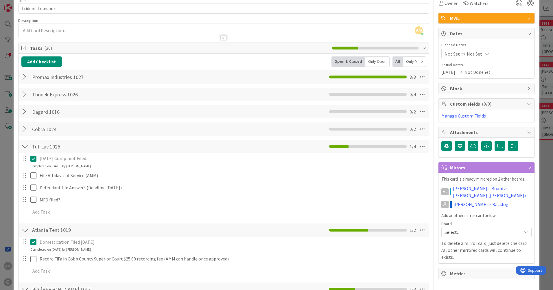
scroll to position [0, 0]
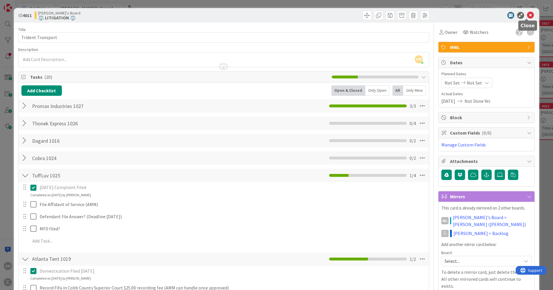
click at [527, 15] on icon at bounding box center [530, 15] width 7 height 7
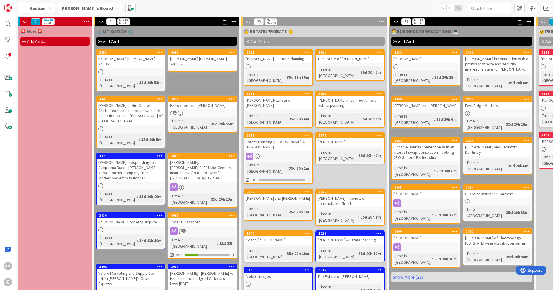
click at [88, 8] on b "[PERSON_NAME]'s Board" at bounding box center [86, 8] width 52 height 6
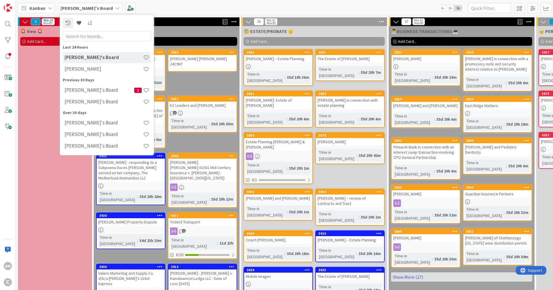
click at [81, 70] on h4 "[PERSON_NAME]" at bounding box center [103, 69] width 79 height 6
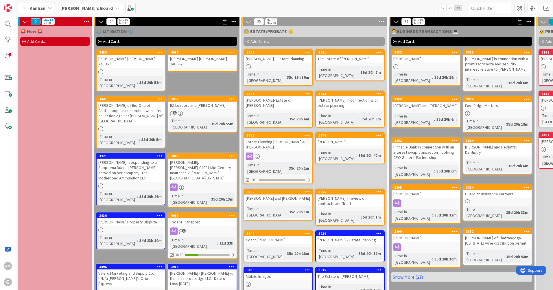
type textarea "x"
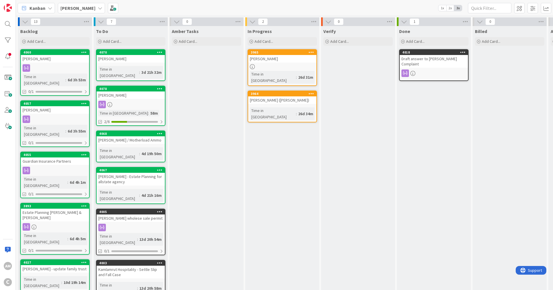
click at [141, 173] on link "4067 [PERSON_NAME] - Estate Planning for allstate agency Time in [GEOGRAPHIC_DA…" at bounding box center [130, 185] width 69 height 37
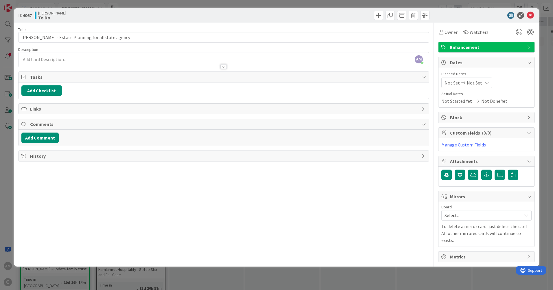
click at [526, 197] on div "Mirrors" at bounding box center [486, 196] width 96 height 11
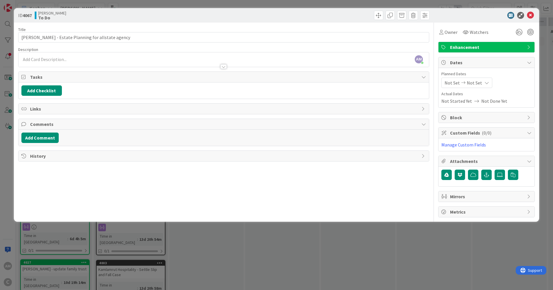
click at [526, 197] on div "Mirrors" at bounding box center [486, 196] width 96 height 10
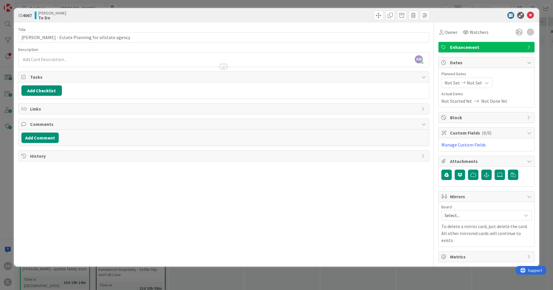
click at [528, 214] on icon at bounding box center [525, 215] width 5 height 5
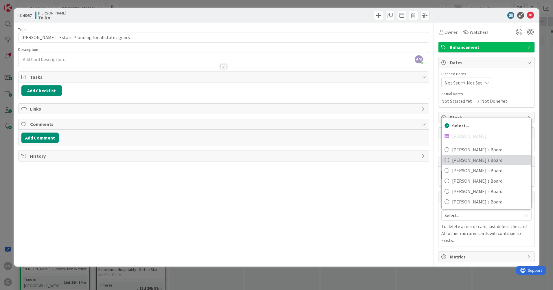
click at [477, 159] on span "[PERSON_NAME]'s Board" at bounding box center [490, 159] width 76 height 9
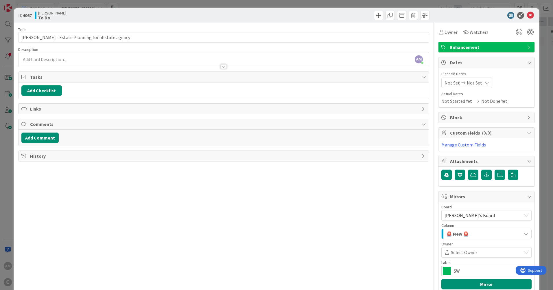
click at [479, 270] on span "SW" at bounding box center [485, 270] width 65 height 8
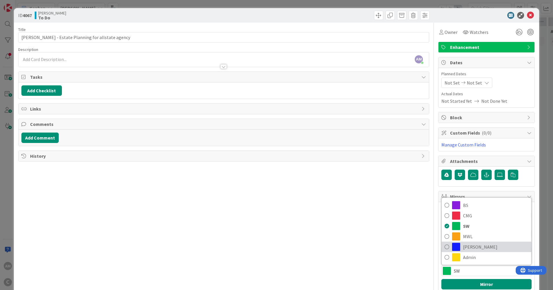
click at [470, 244] on span "[PERSON_NAME]" at bounding box center [495, 246] width 65 height 9
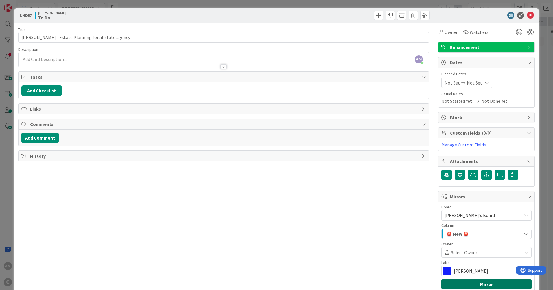
click at [475, 284] on button "Mirror" at bounding box center [486, 284] width 90 height 10
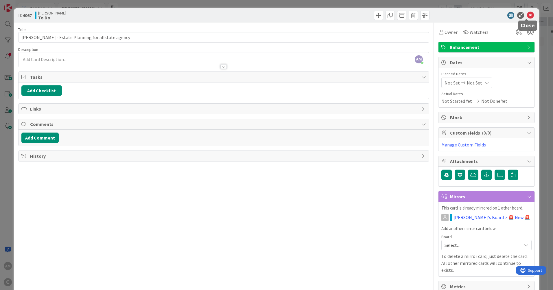
click at [528, 13] on icon at bounding box center [530, 15] width 7 height 7
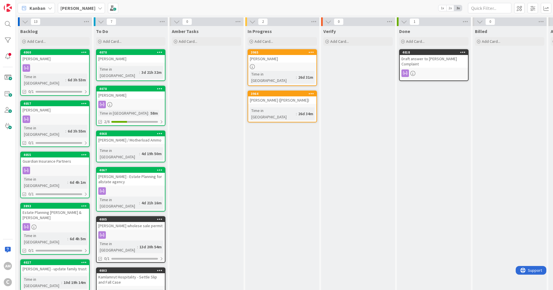
click at [68, 10] on b "[PERSON_NAME]" at bounding box center [77, 8] width 35 height 6
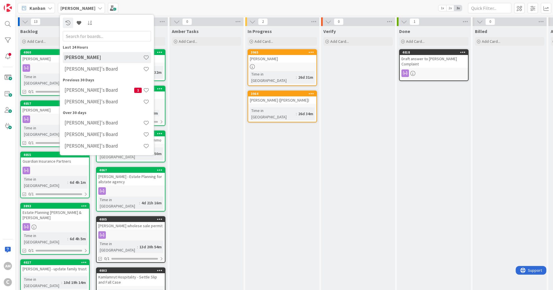
click at [82, 72] on div "[PERSON_NAME]'s Board" at bounding box center [107, 69] width 88 height 11
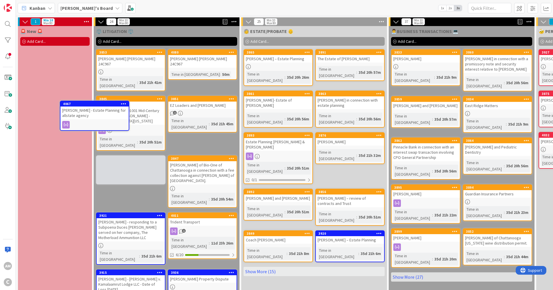
scroll to position [5, 0]
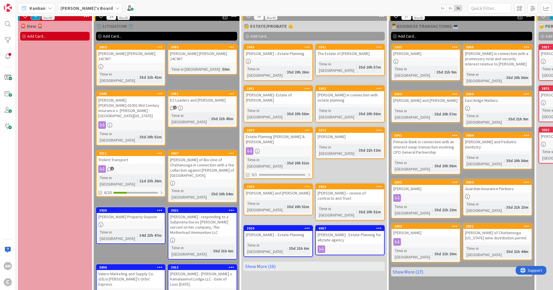
click at [262, 261] on link "Show More (16)" at bounding box center [313, 265] width 141 height 9
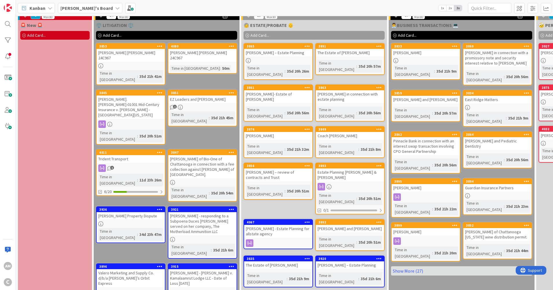
scroll to position [0, 0]
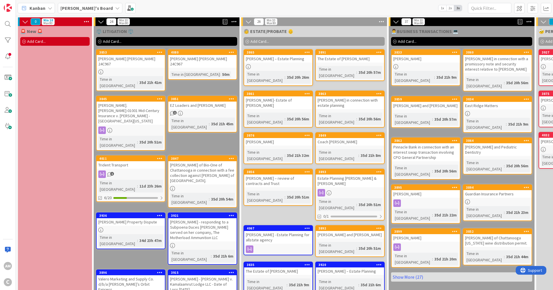
click at [149, 161] on div "Trident Transport" at bounding box center [131, 165] width 68 height 8
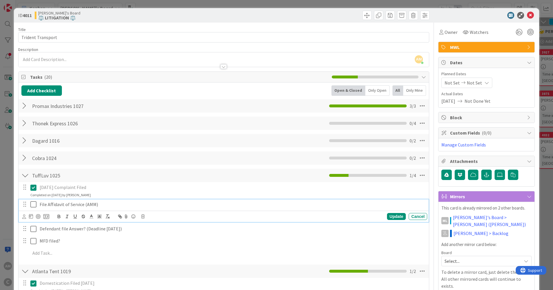
click at [75, 205] on p "File Affidavit of Service (AMM)" at bounding box center [232, 204] width 385 height 7
click at [527, 13] on icon at bounding box center [530, 15] width 7 height 7
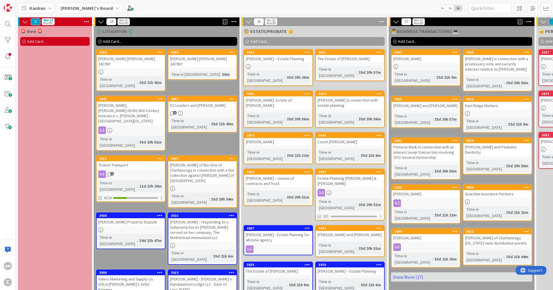
click at [195, 161] on div "[PERSON_NAME] of Bio-One of Chattanooga in connection with a fee collection aga…" at bounding box center [202, 172] width 68 height 23
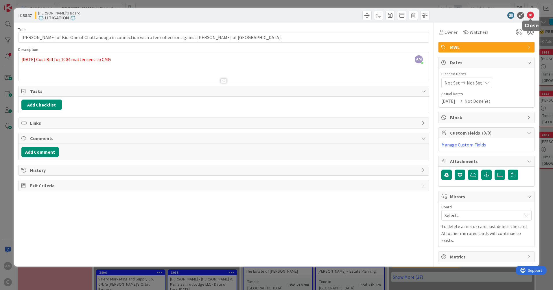
click at [531, 16] on icon at bounding box center [530, 15] width 7 height 7
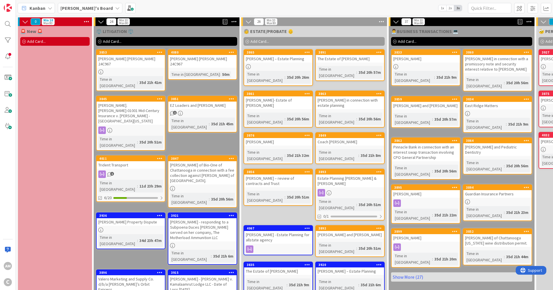
scroll to position [87, 0]
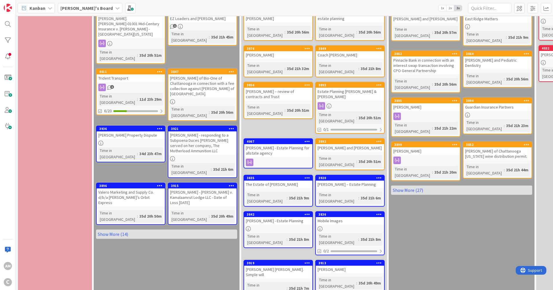
click at [113, 229] on link "Show More (14)" at bounding box center [166, 233] width 141 height 9
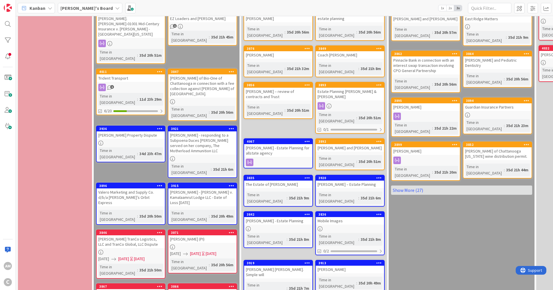
click at [129, 188] on div "Valero Marketing and Supply Co. d/b/a [PERSON_NAME]’s Orbit Express" at bounding box center [131, 197] width 68 height 18
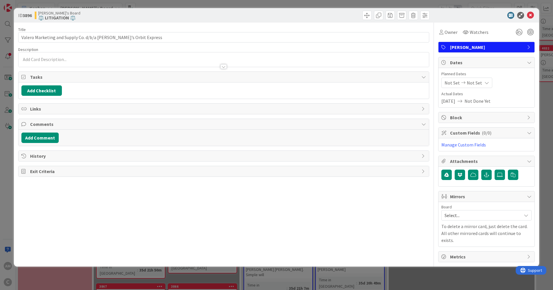
click at [51, 52] on div at bounding box center [223, 59] width 410 height 14
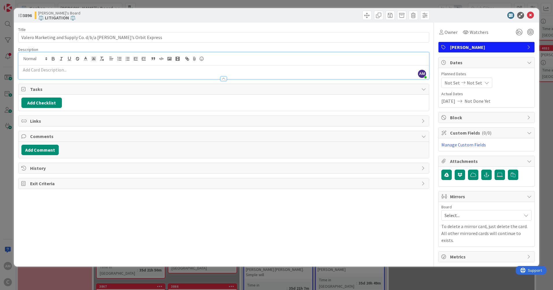
click at [45, 67] on p at bounding box center [223, 69] width 404 height 7
click at [56, 69] on p at bounding box center [223, 69] width 404 height 7
click at [69, 66] on div at bounding box center [223, 72] width 410 height 14
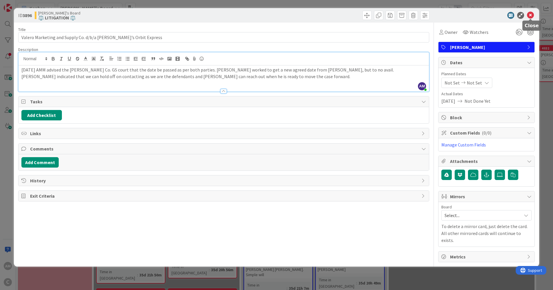
click at [530, 15] on icon at bounding box center [530, 15] width 7 height 7
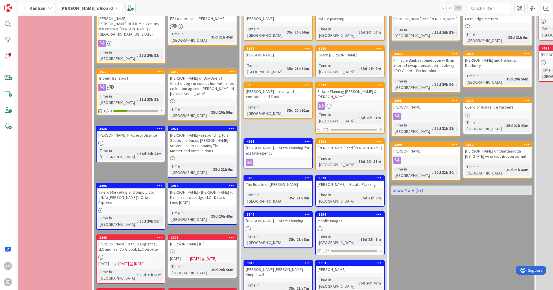
click at [199, 188] on div "[PERSON_NAME] - [PERSON_NAME] v. Kamalaamrut Lodge LLC - Date of Loss [DATE]" at bounding box center [202, 197] width 68 height 18
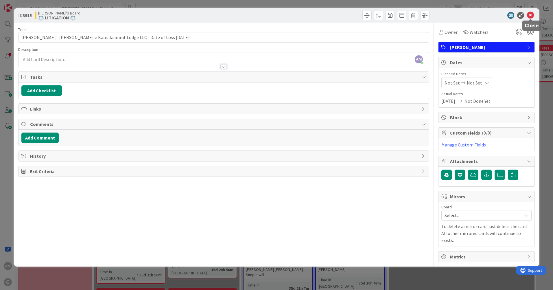
click at [531, 14] on icon at bounding box center [530, 15] width 7 height 7
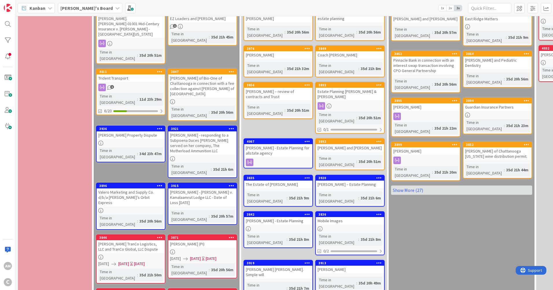
click at [142, 240] on div "[PERSON_NAME] TranCo Logistics, LLC and TranCo Global, LLC Dispute" at bounding box center [131, 246] width 68 height 13
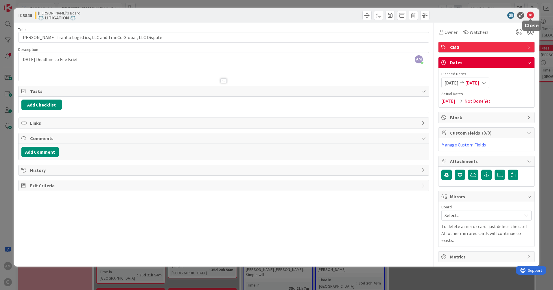
click at [529, 15] on icon at bounding box center [530, 15] width 7 height 7
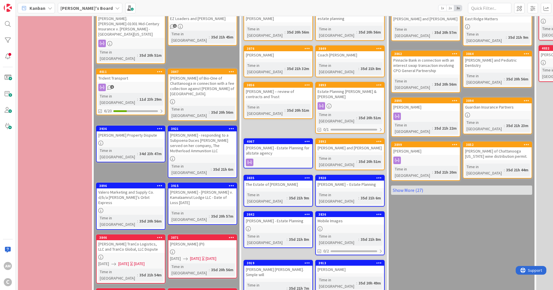
click at [212, 240] on div "[PERSON_NAME] (PI)" at bounding box center [202, 244] width 68 height 8
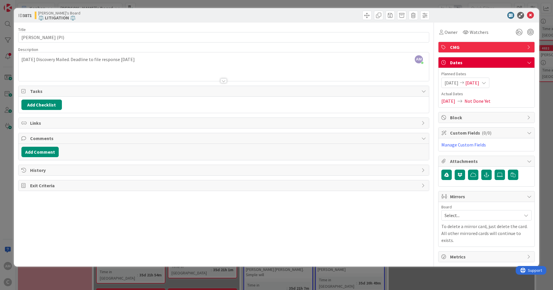
click at [159, 58] on div "AM [PERSON_NAME] just joined [DATE] Discovery Mailed. Deadline to file response…" at bounding box center [223, 66] width 410 height 29
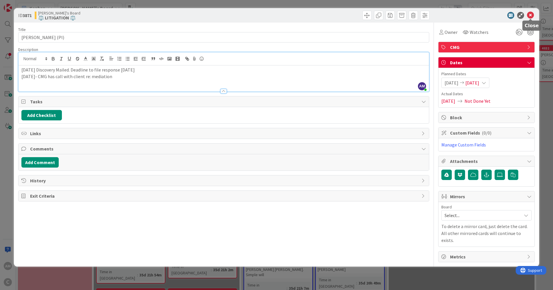
click at [531, 13] on icon at bounding box center [530, 15] width 7 height 7
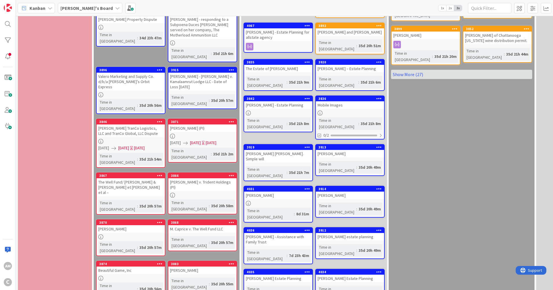
click at [145, 178] on div "The Well Fund/ [PERSON_NAME] & [PERSON_NAME] et [PERSON_NAME] et al –" at bounding box center [131, 187] width 68 height 18
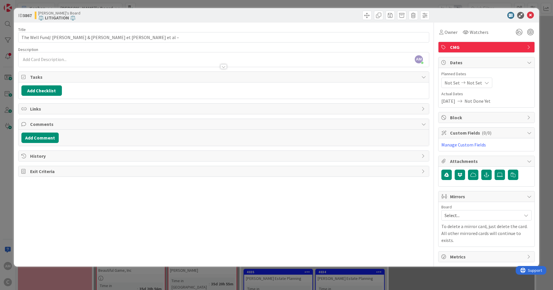
click at [58, 59] on div "AM [PERSON_NAME] just joined" at bounding box center [223, 59] width 410 height 14
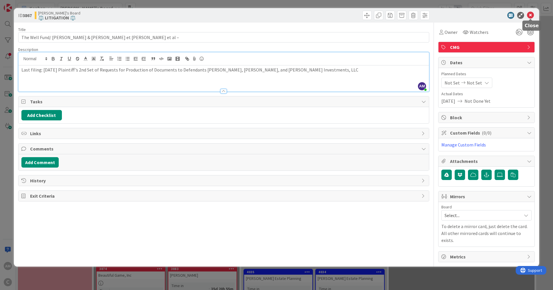
click at [533, 15] on icon at bounding box center [530, 15] width 7 height 7
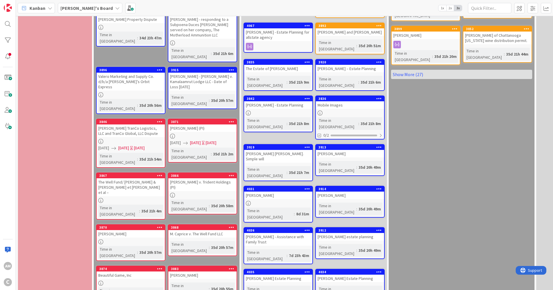
click at [209, 172] on link "3866 [PERSON_NAME] v. Trident Holdings (PI) Time in Column : 35d 20h 58m" at bounding box center [202, 193] width 69 height 42
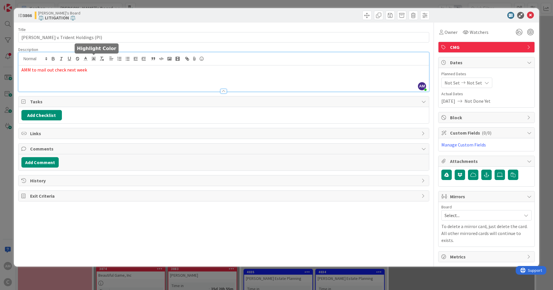
click at [92, 62] on div "AM [PERSON_NAME] joined 2 m ago AMM to mail out check next week" at bounding box center [223, 71] width 410 height 39
drag, startPoint x: 103, startPoint y: 70, endPoint x: -1, endPoint y: 70, distance: 104.3
click at [0, 70] on html "AM C Kanban [PERSON_NAME]'s Board 1x 2x 3x 0 Min 10 Max 80 🚨 New 🚨 Add Card... …" at bounding box center [276, 145] width 553 height 290
click at [41, 66] on p "[DATE] Check Mailed to Medicare - Closed Matter" at bounding box center [223, 69] width 404 height 7
drag, startPoint x: 138, startPoint y: 71, endPoint x: 111, endPoint y: 73, distance: 27.2
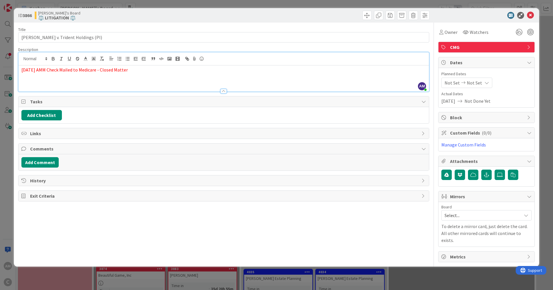
click at [109, 73] on div "[DATE] AMM Check Mailed to Medicare - Closed Matter" at bounding box center [223, 78] width 410 height 26
click at [529, 16] on icon at bounding box center [530, 15] width 7 height 7
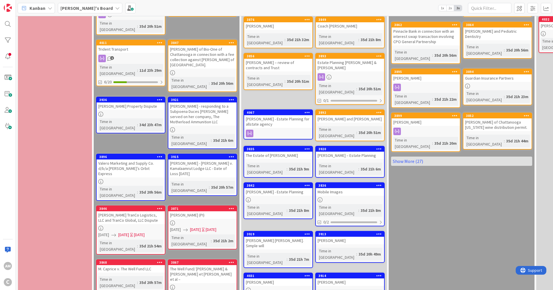
scroll to position [144, 0]
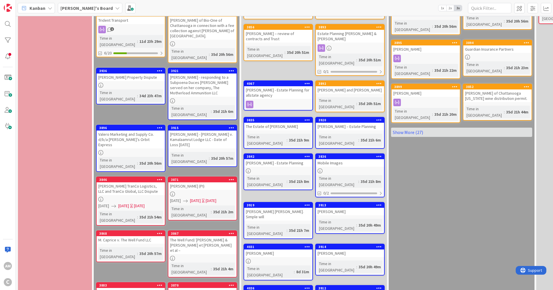
click at [131, 236] on div "M. Caprice v. The Well Fund LLC" at bounding box center [131, 240] width 68 height 8
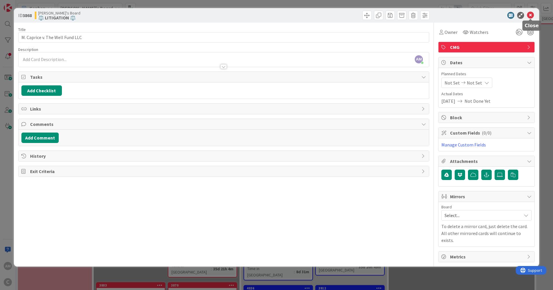
click at [530, 16] on icon at bounding box center [530, 15] width 7 height 7
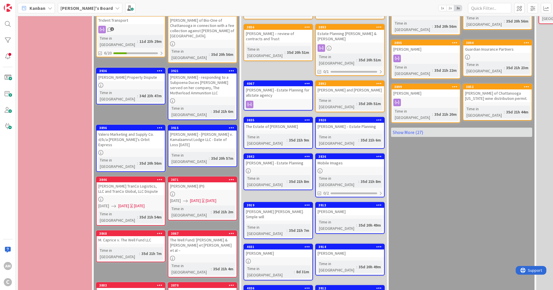
scroll to position [173, 0]
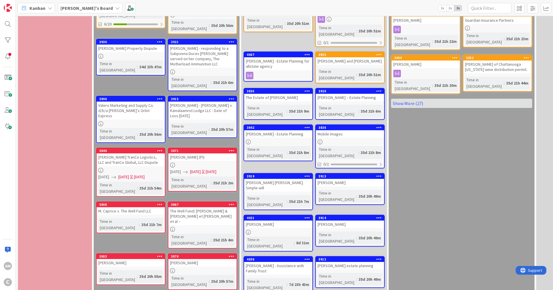
click at [130, 259] on div "[PERSON_NAME]" at bounding box center [131, 263] width 68 height 8
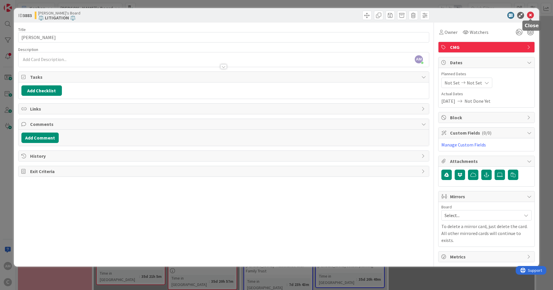
click at [530, 14] on icon at bounding box center [530, 15] width 7 height 7
